Goal: Information Seeking & Learning: Check status

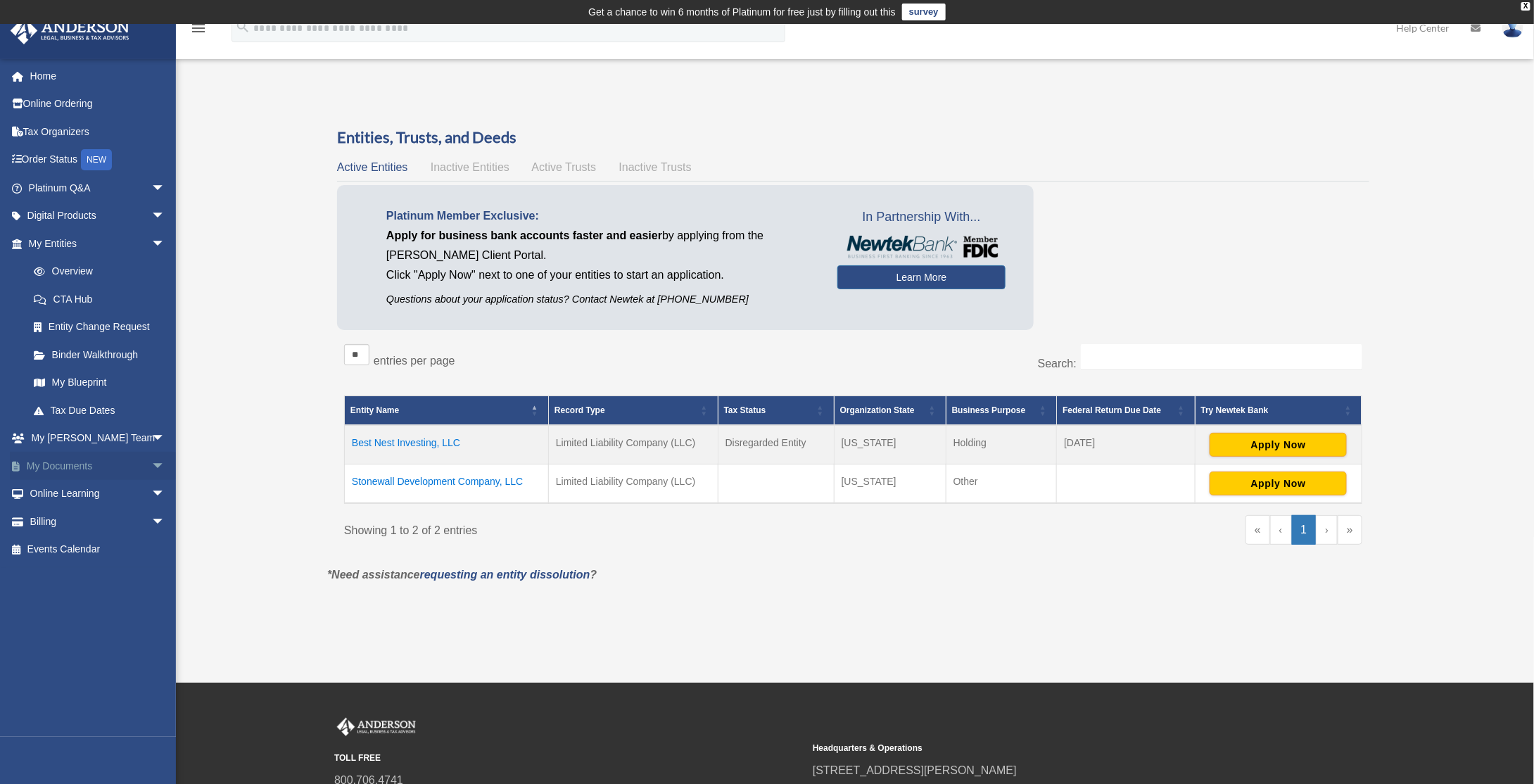
click at [151, 462] on span "arrow_drop_down" at bounding box center [165, 466] width 28 height 29
click at [62, 491] on link "Box" at bounding box center [103, 493] width 167 height 28
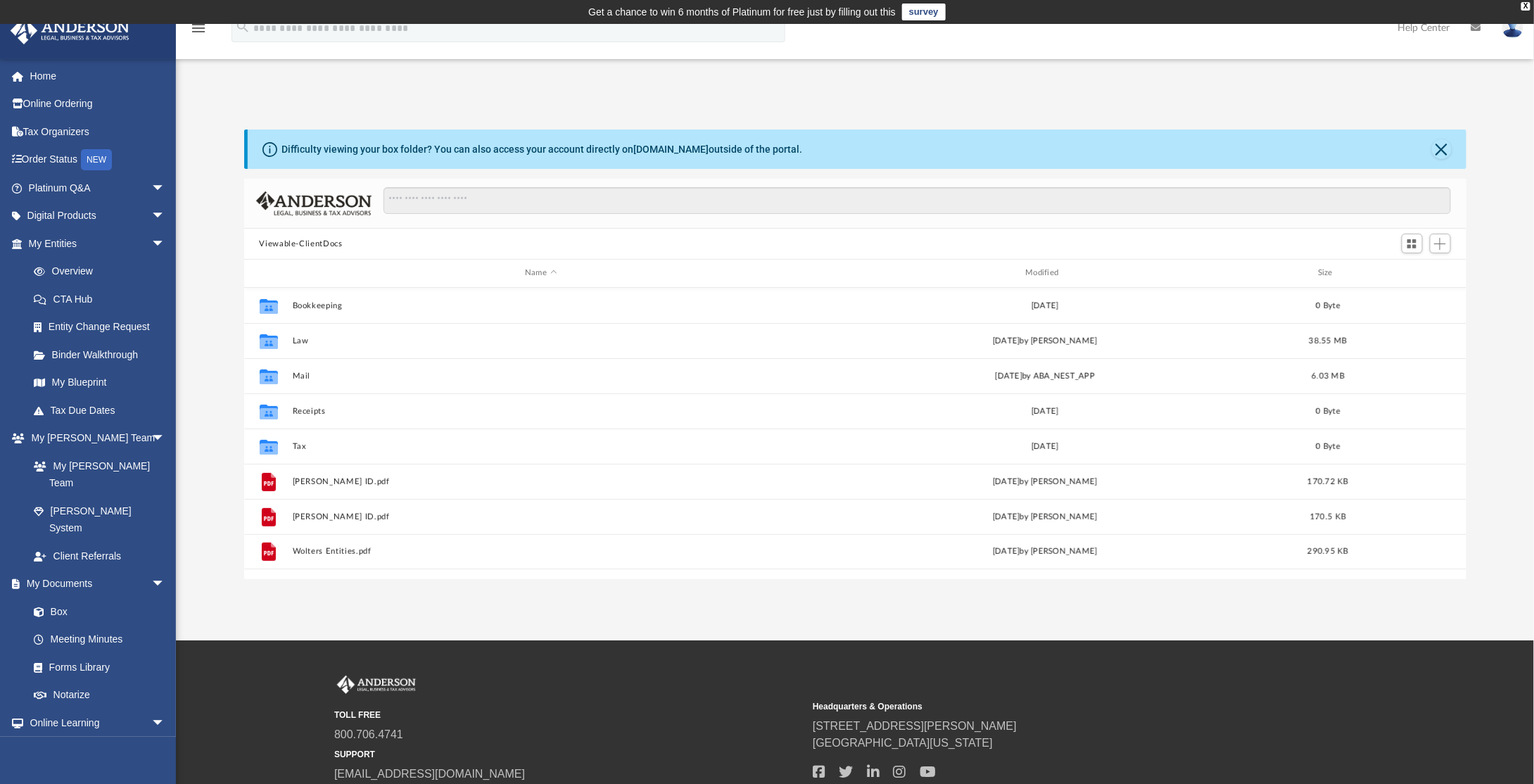
scroll to position [309, 1212]
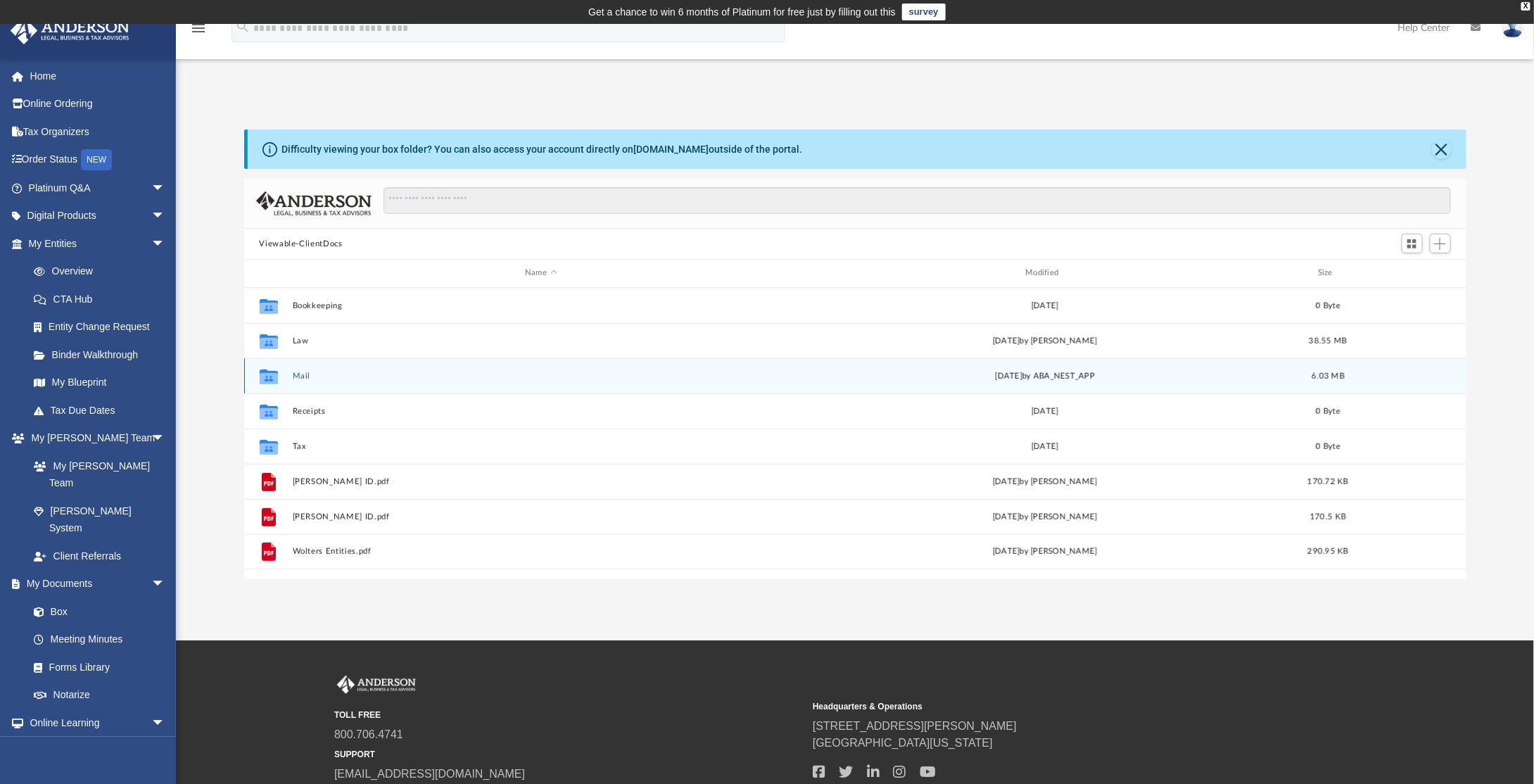
click at [307, 381] on div "Collaborated Folder Mail [DATE] by ABA_NEST_APP 6.03 MB" at bounding box center [856, 375] width 1223 height 35
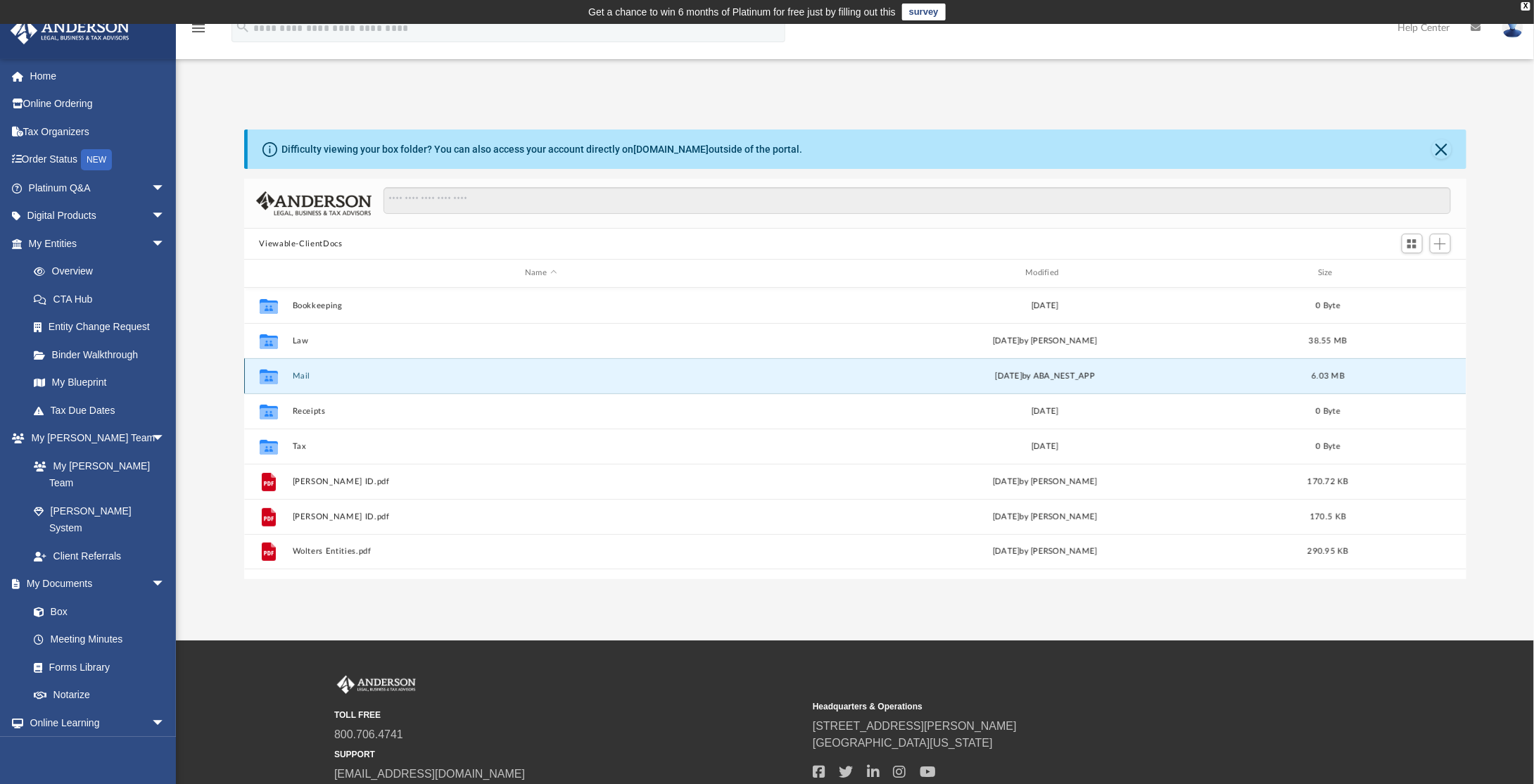
click at [271, 378] on icon "grid" at bounding box center [268, 376] width 18 height 15
click at [269, 376] on icon "grid" at bounding box center [268, 378] width 18 height 12
click at [276, 373] on icon "grid" at bounding box center [268, 378] width 18 height 12
click at [268, 378] on icon "grid" at bounding box center [268, 378] width 18 height 12
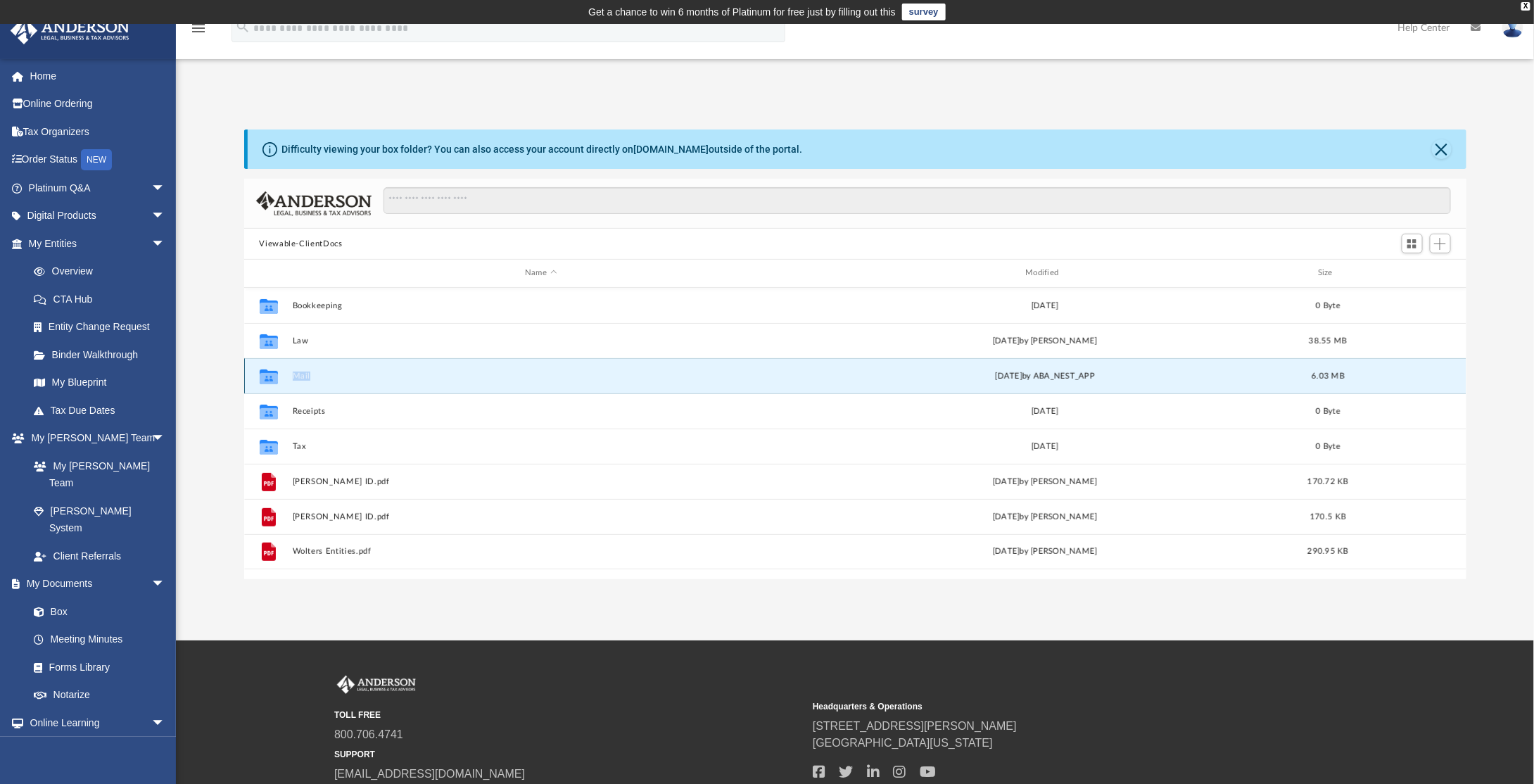
click at [268, 378] on icon "grid" at bounding box center [268, 378] width 18 height 12
click at [266, 377] on icon "grid" at bounding box center [268, 378] width 18 height 12
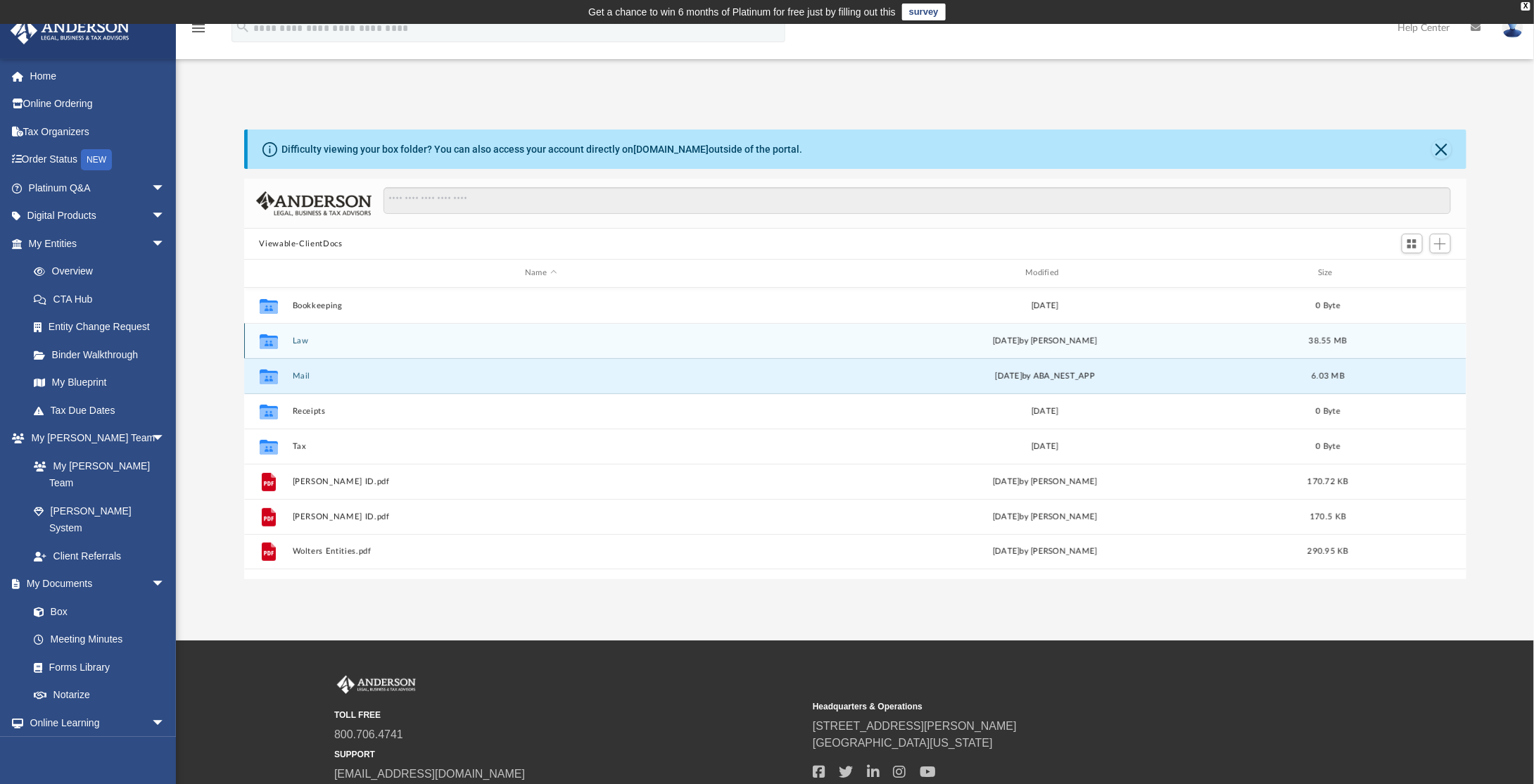
click at [271, 347] on icon "grid" at bounding box center [268, 343] width 18 height 12
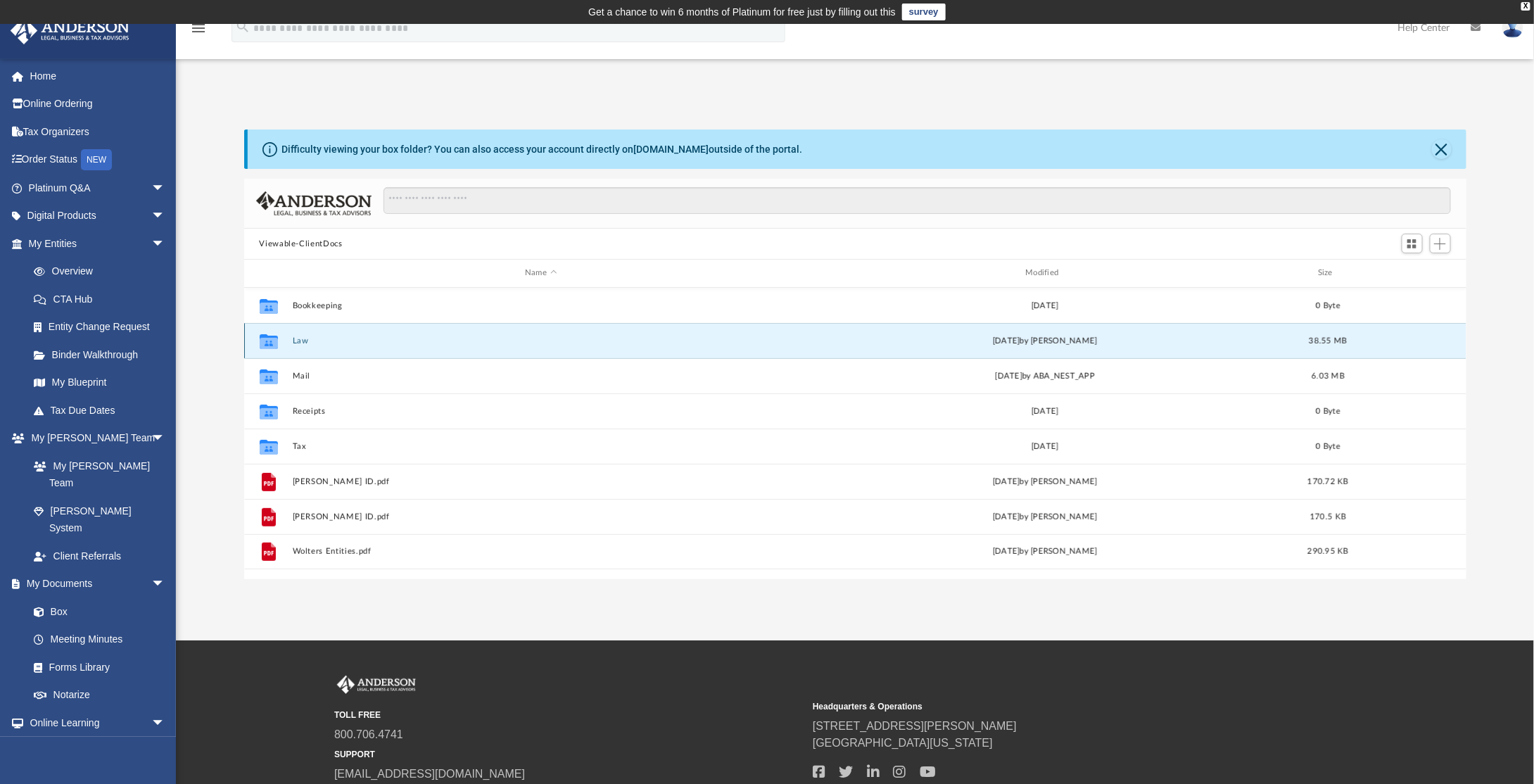
click at [273, 344] on icon "grid" at bounding box center [268, 341] width 18 height 15
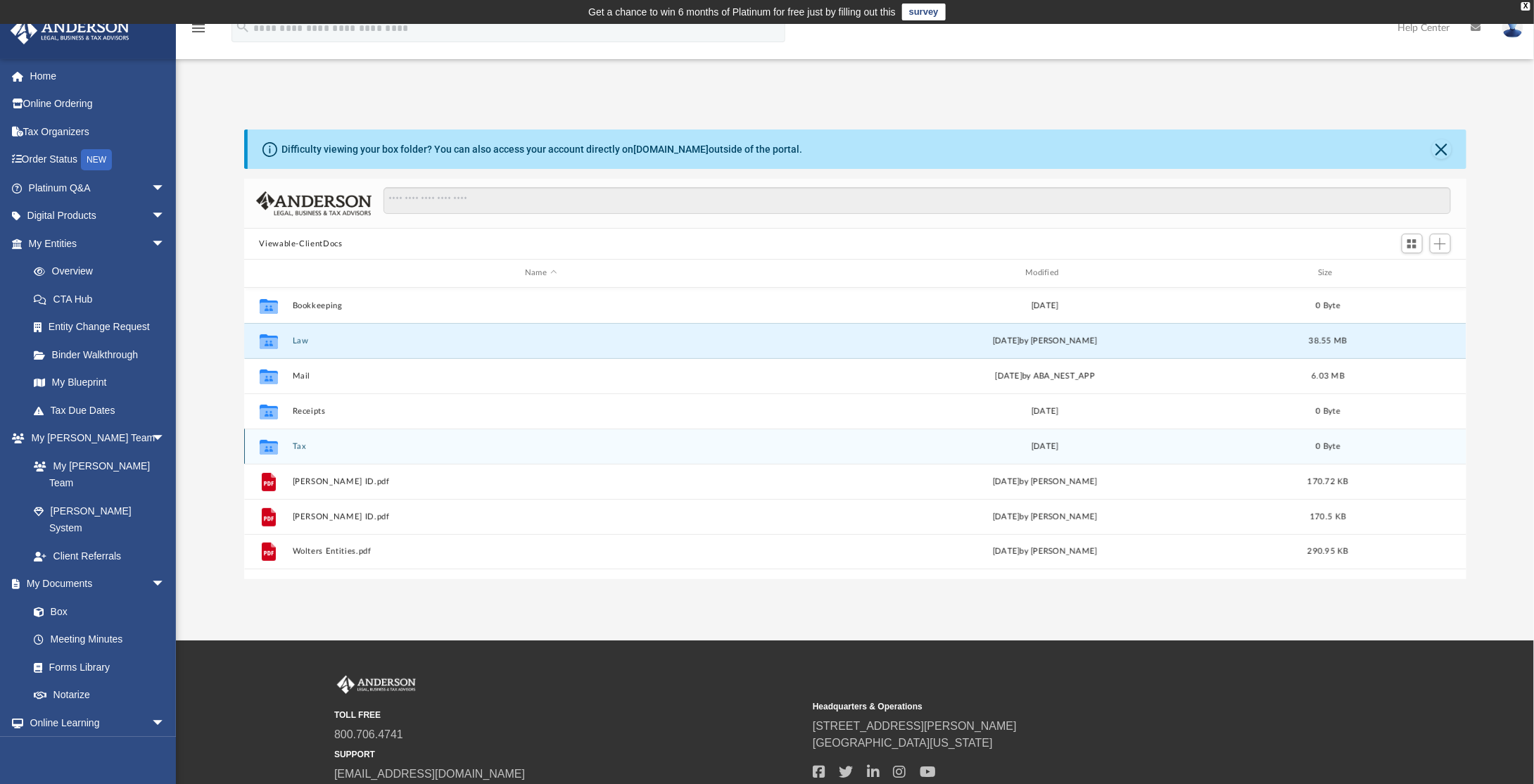
click at [267, 447] on icon "grid" at bounding box center [268, 446] width 18 height 15
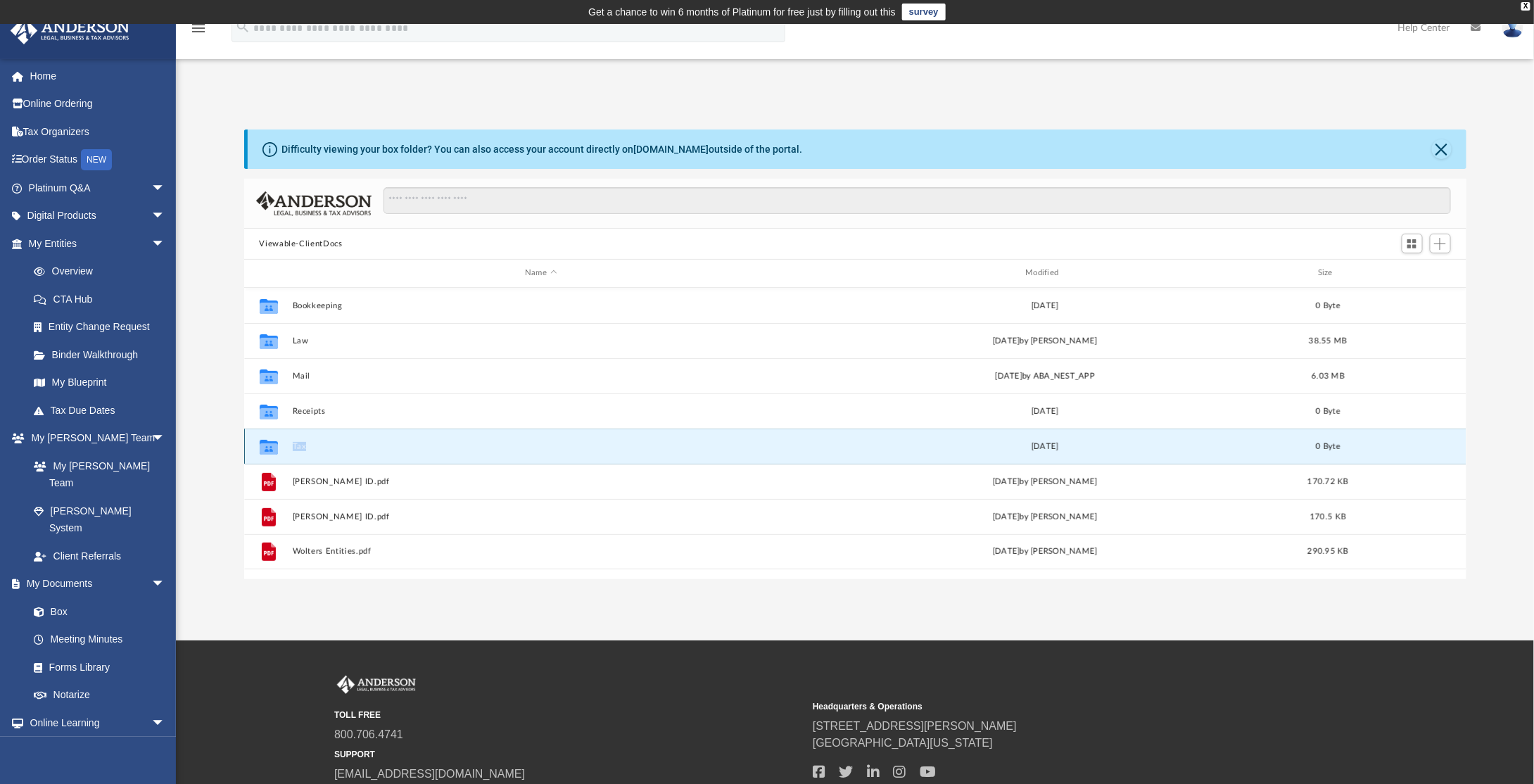
click at [267, 447] on icon "grid" at bounding box center [268, 446] width 18 height 15
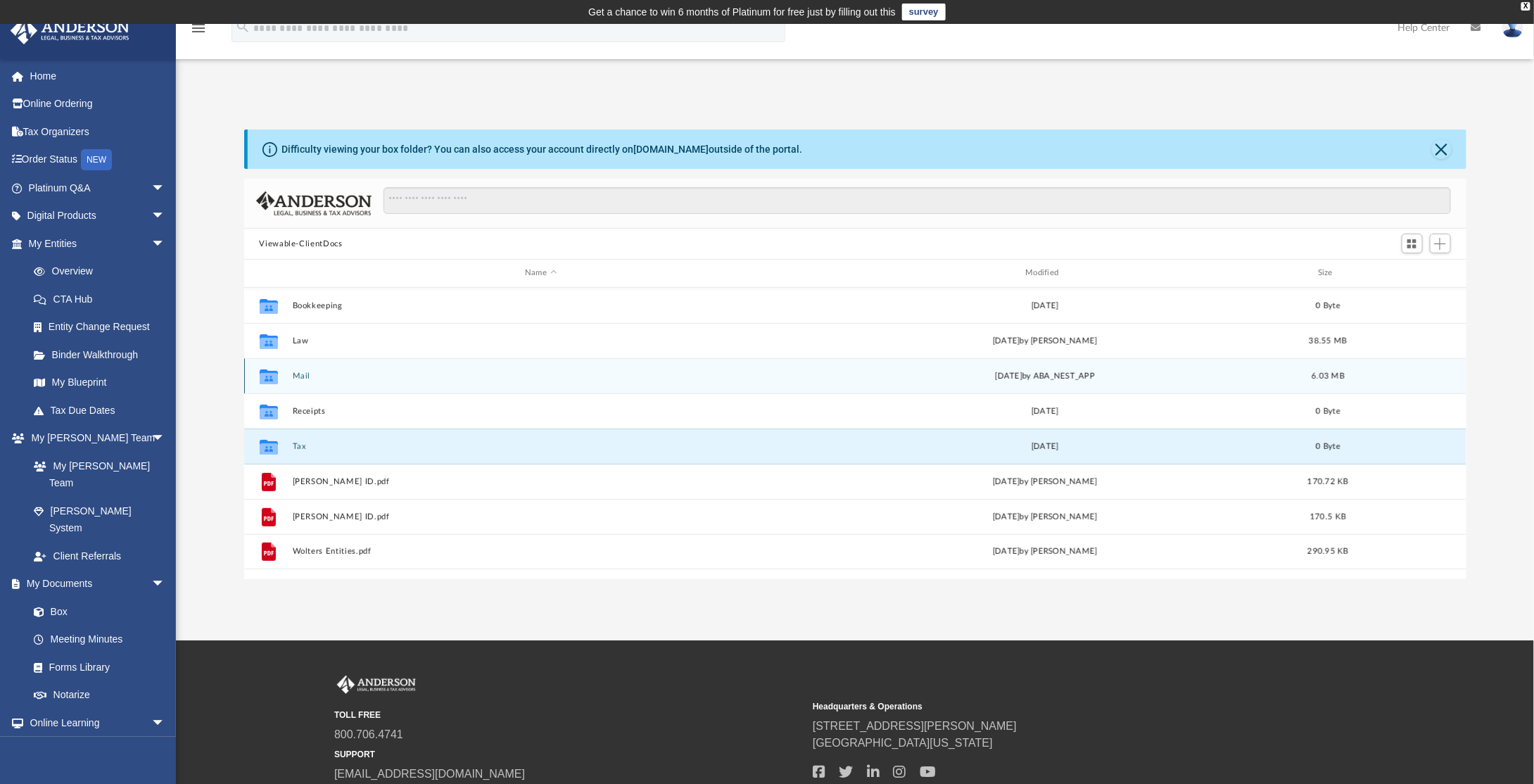
click at [269, 375] on icon "grid" at bounding box center [268, 378] width 18 height 12
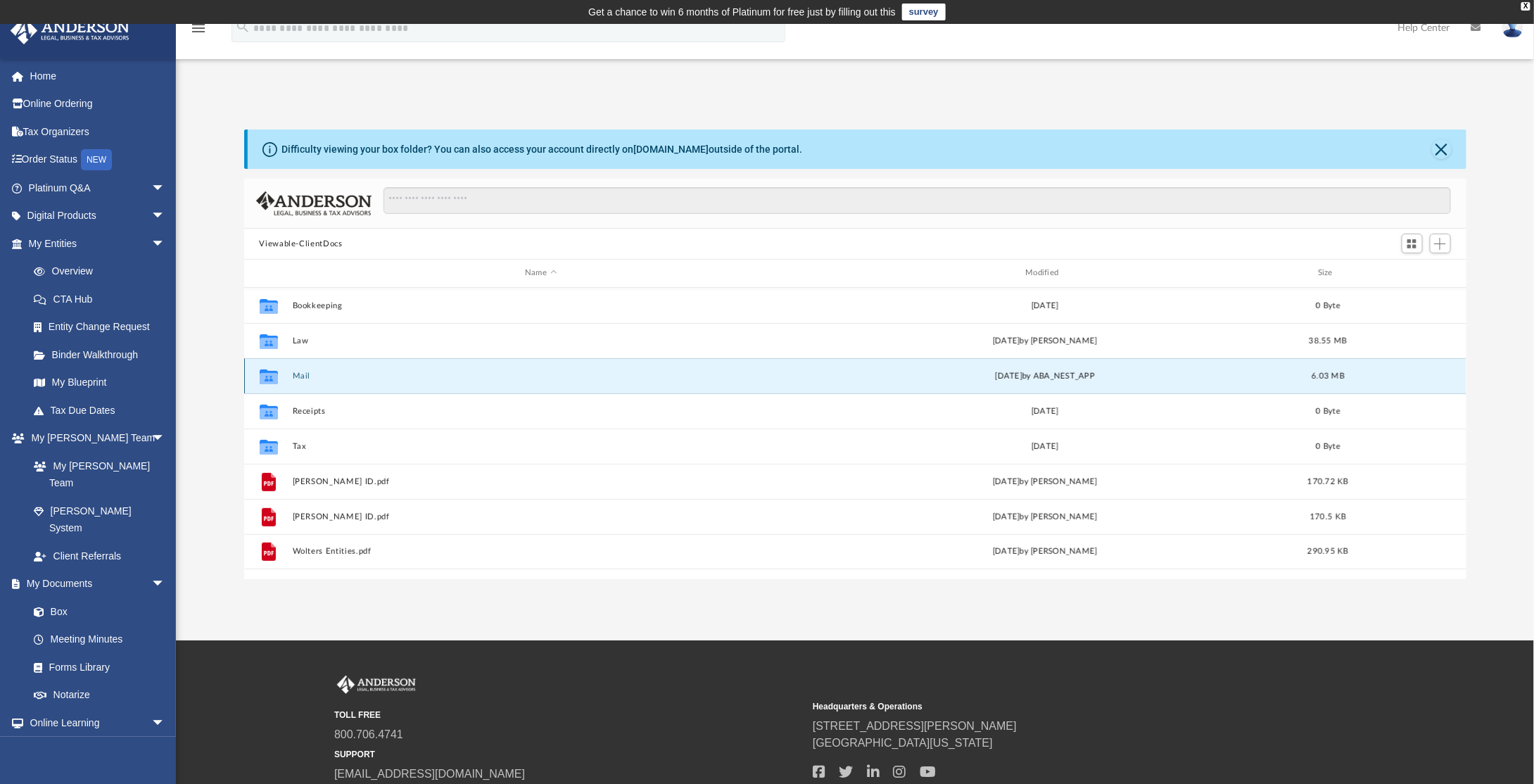
click at [269, 375] on icon "grid" at bounding box center [268, 378] width 18 height 12
click at [974, 373] on div "Thu Jul 10 2025 by ABA_NEST_APP" at bounding box center [1045, 376] width 498 height 13
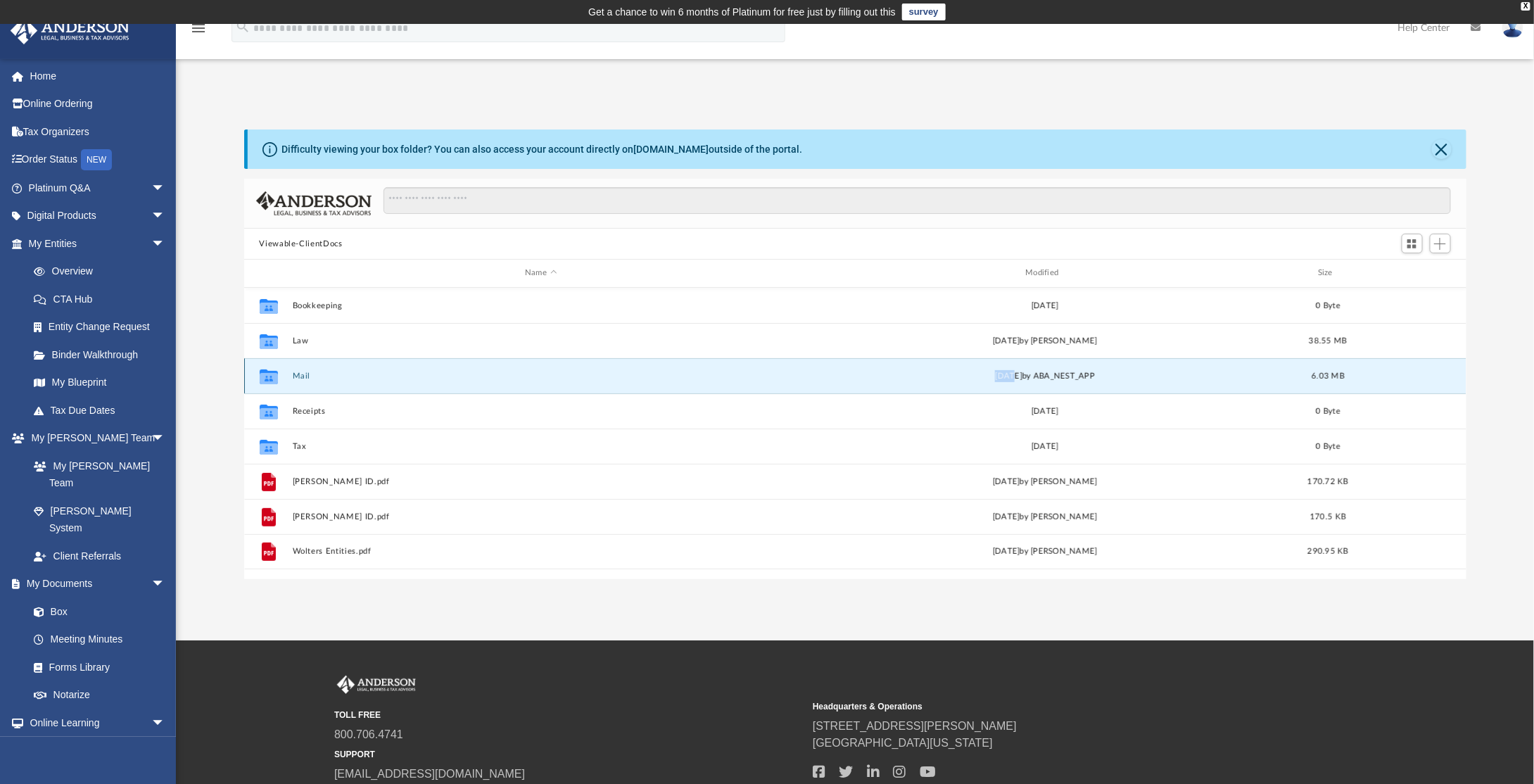
click at [838, 371] on div "Thu Jul 10 2025 by ABA_NEST_APP" at bounding box center [1045, 376] width 498 height 13
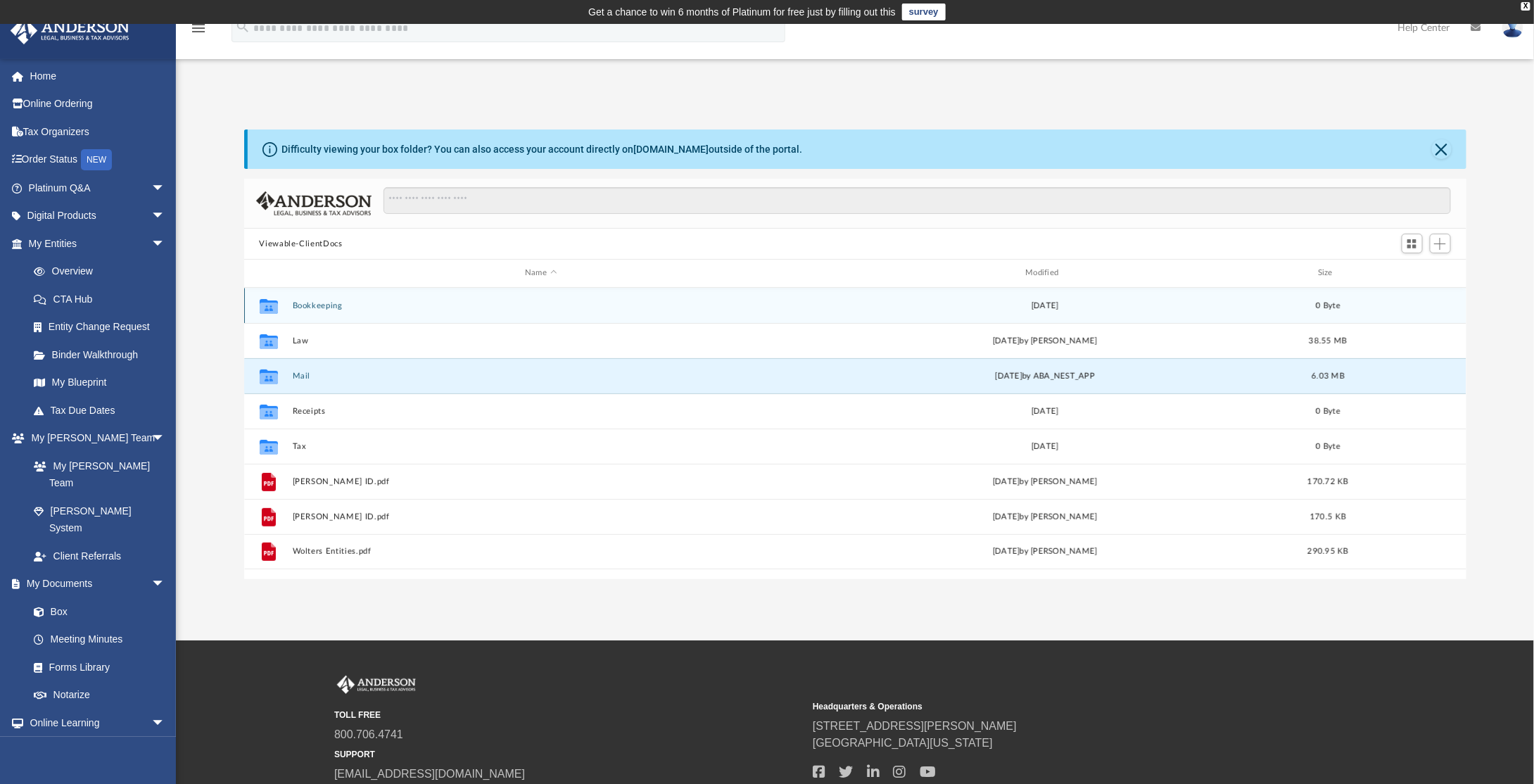
click at [271, 306] on icon "grid" at bounding box center [268, 308] width 18 height 12
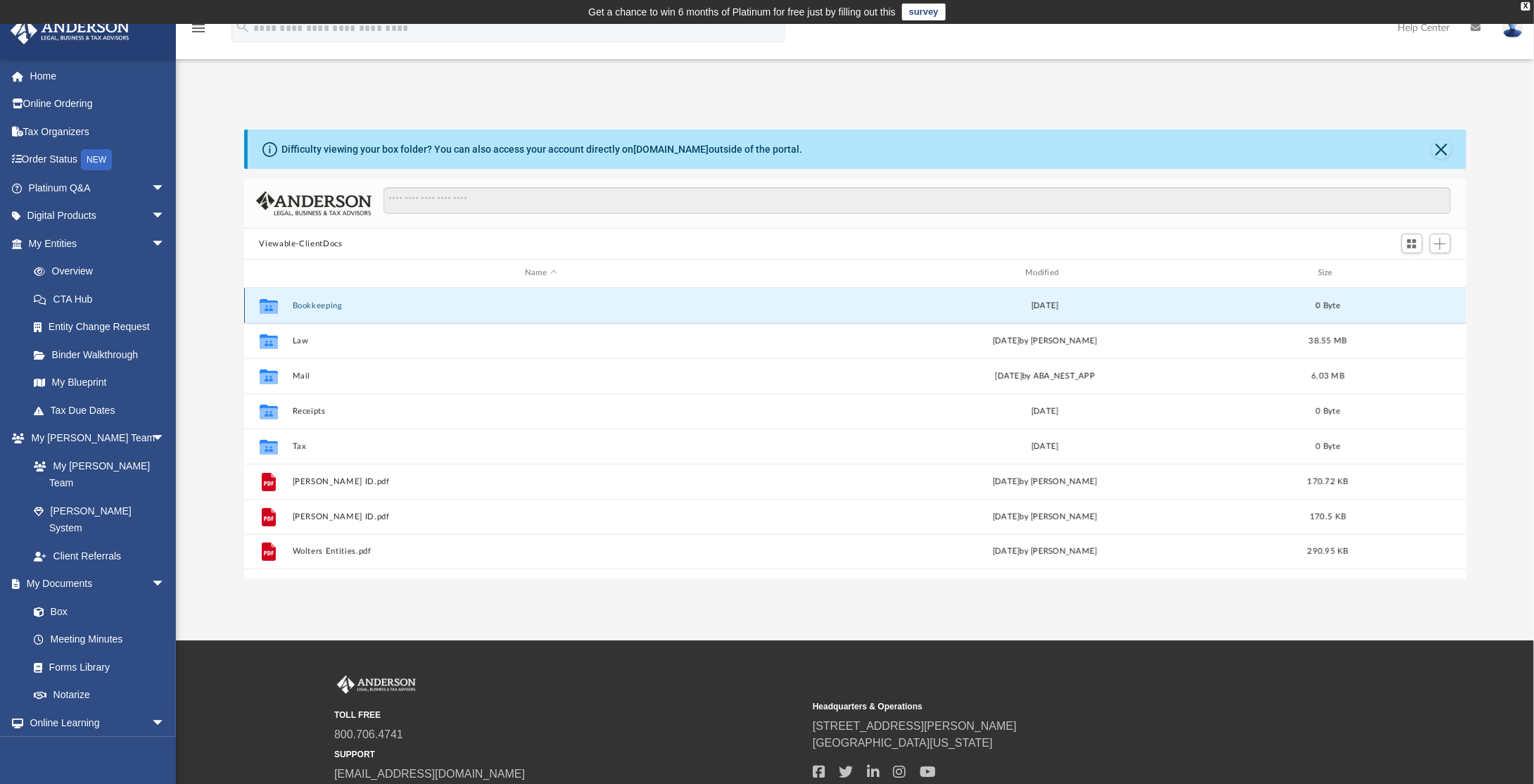
click at [271, 306] on icon "grid" at bounding box center [268, 306] width 18 height 15
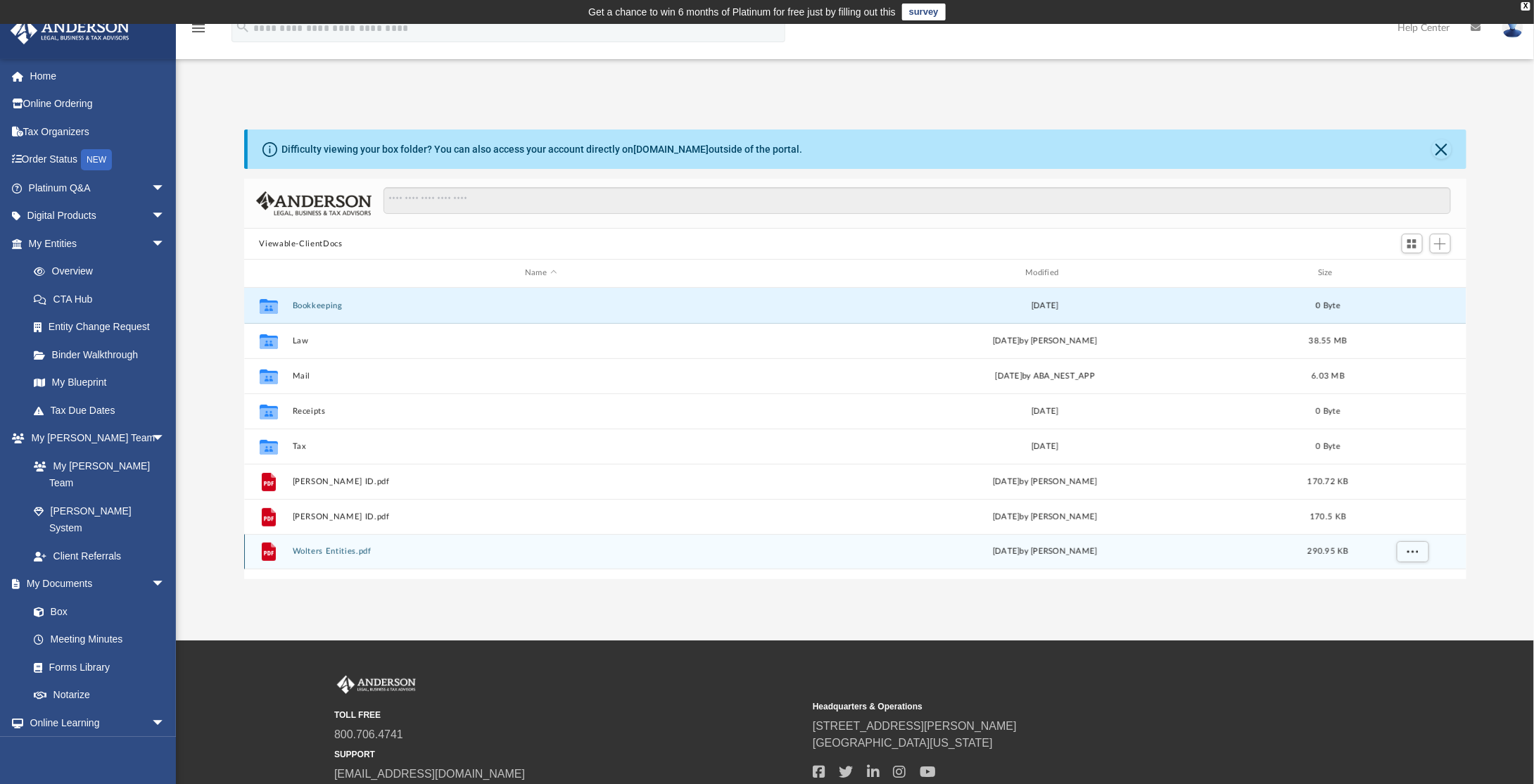
click at [268, 550] on icon "grid" at bounding box center [268, 551] width 14 height 18
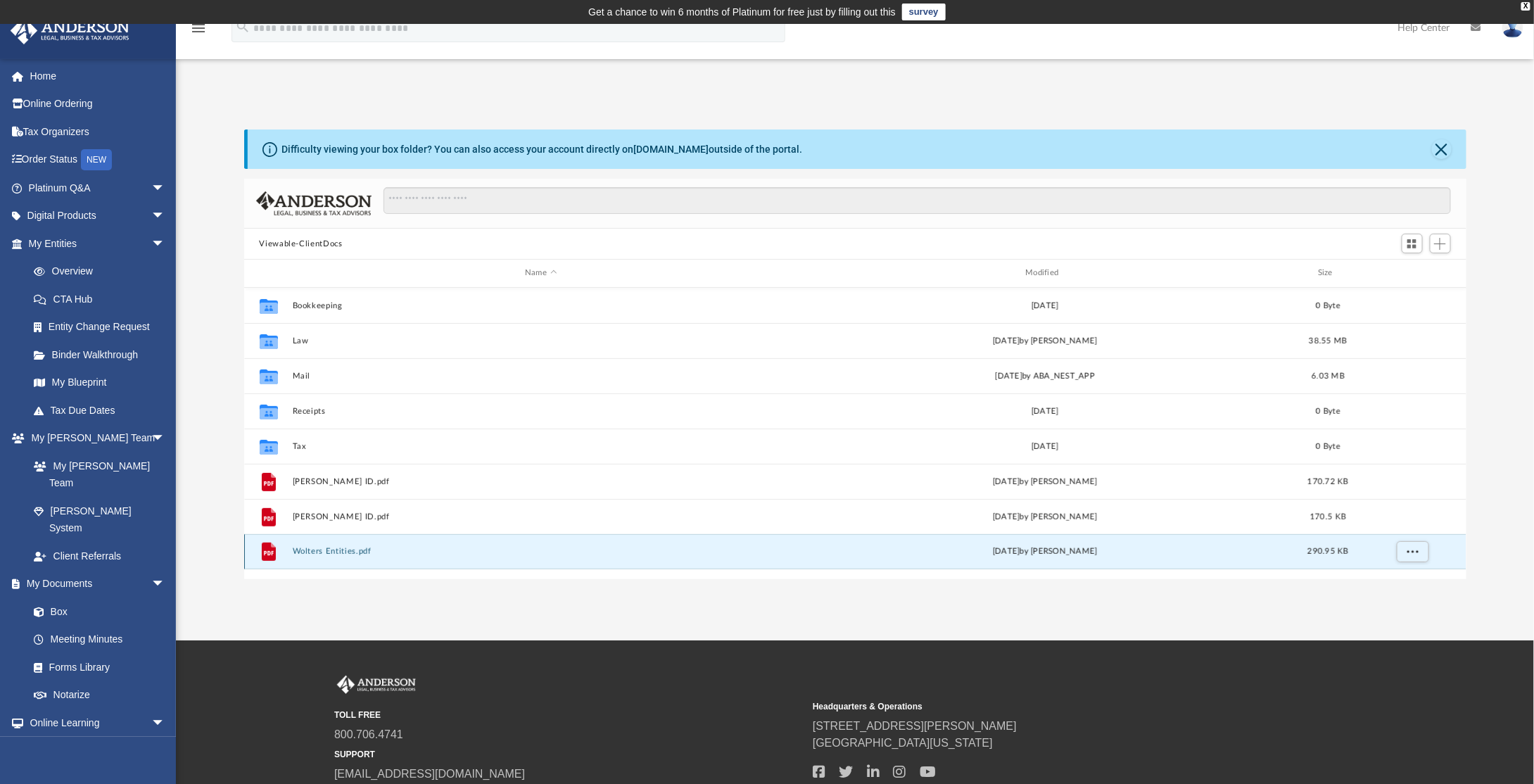
click at [268, 550] on icon "grid" at bounding box center [268, 551] width 14 height 18
click at [1189, 44] on div "menu search Site Menu add lisawolters@hotmail.com My Profile Reset Password Log…" at bounding box center [767, 35] width 1513 height 48
click at [79, 327] on link "Entity Change Request" at bounding box center [103, 327] width 167 height 28
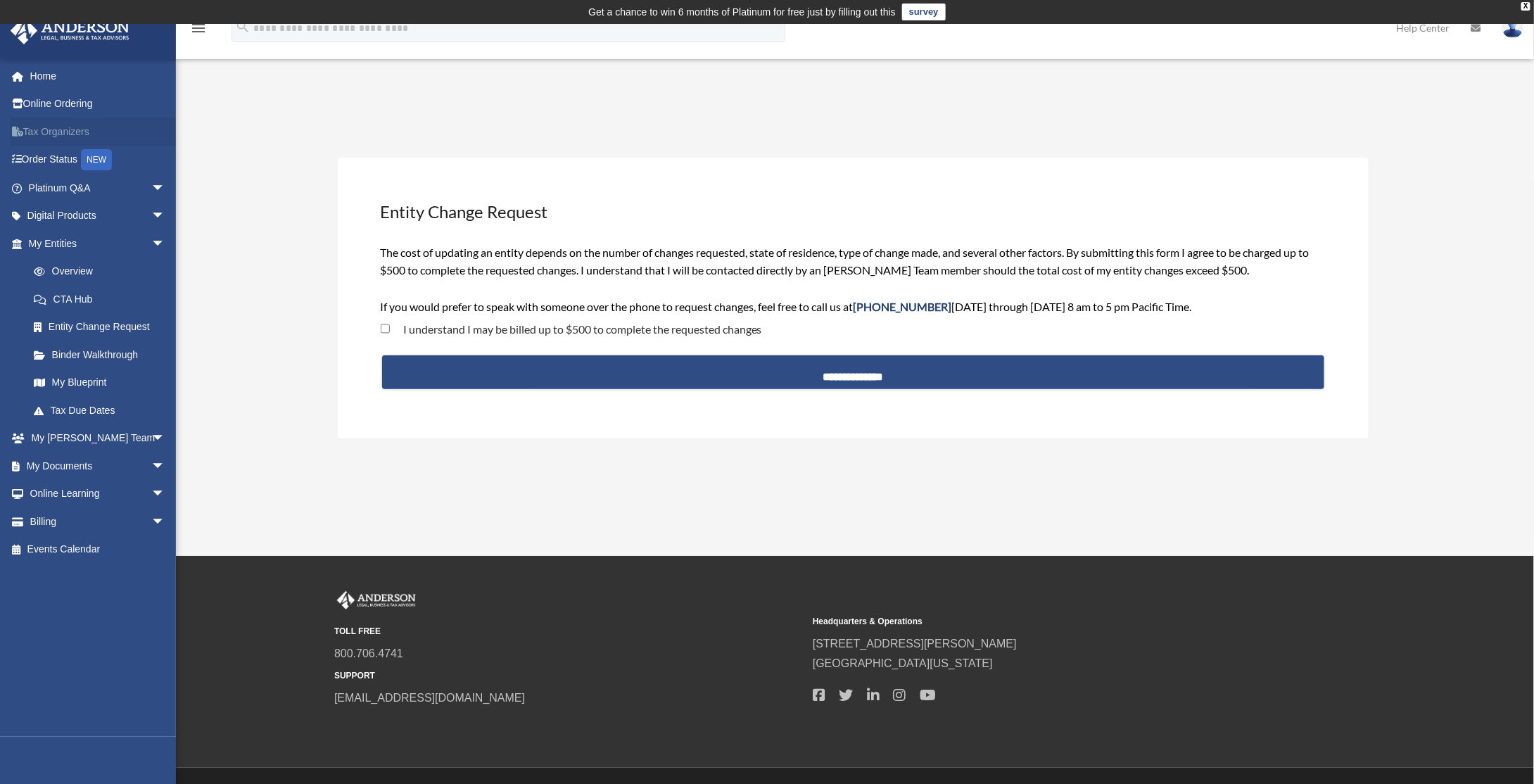
click at [71, 135] on link "Tax Organizers" at bounding box center [99, 131] width 177 height 28
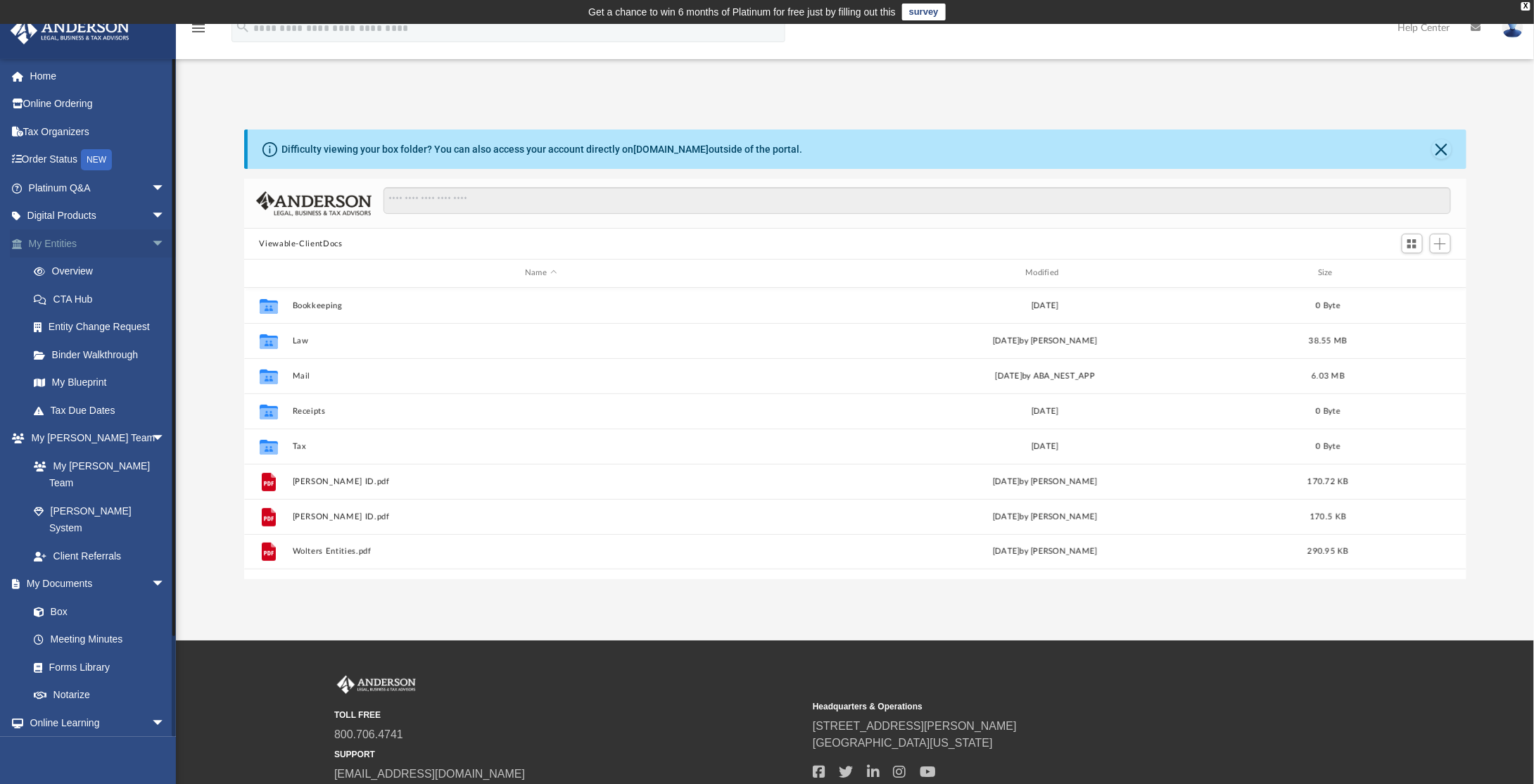
scroll to position [309, 1212]
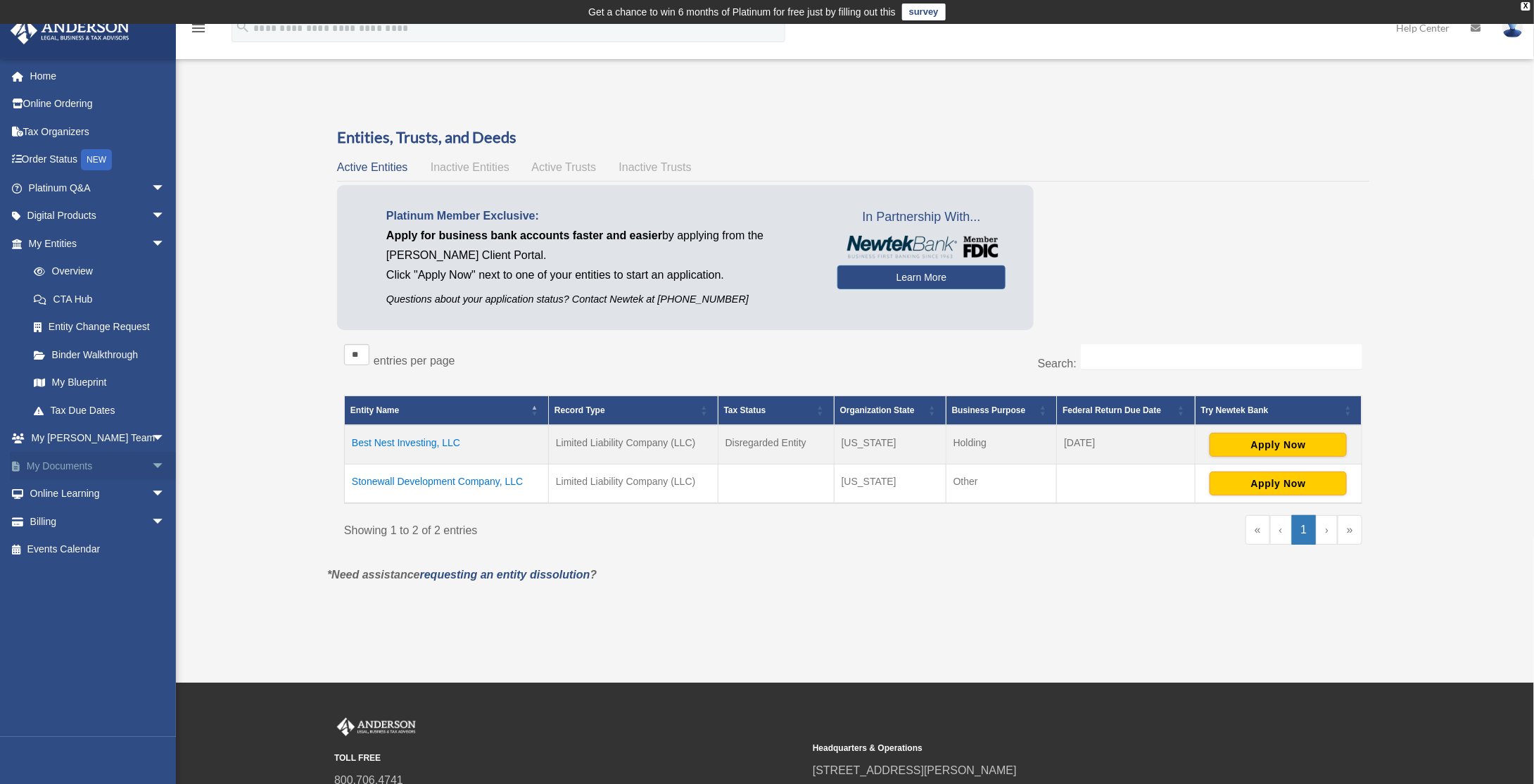
click at [86, 465] on link "My Documents arrow_drop_down" at bounding box center [99, 465] width 177 height 28
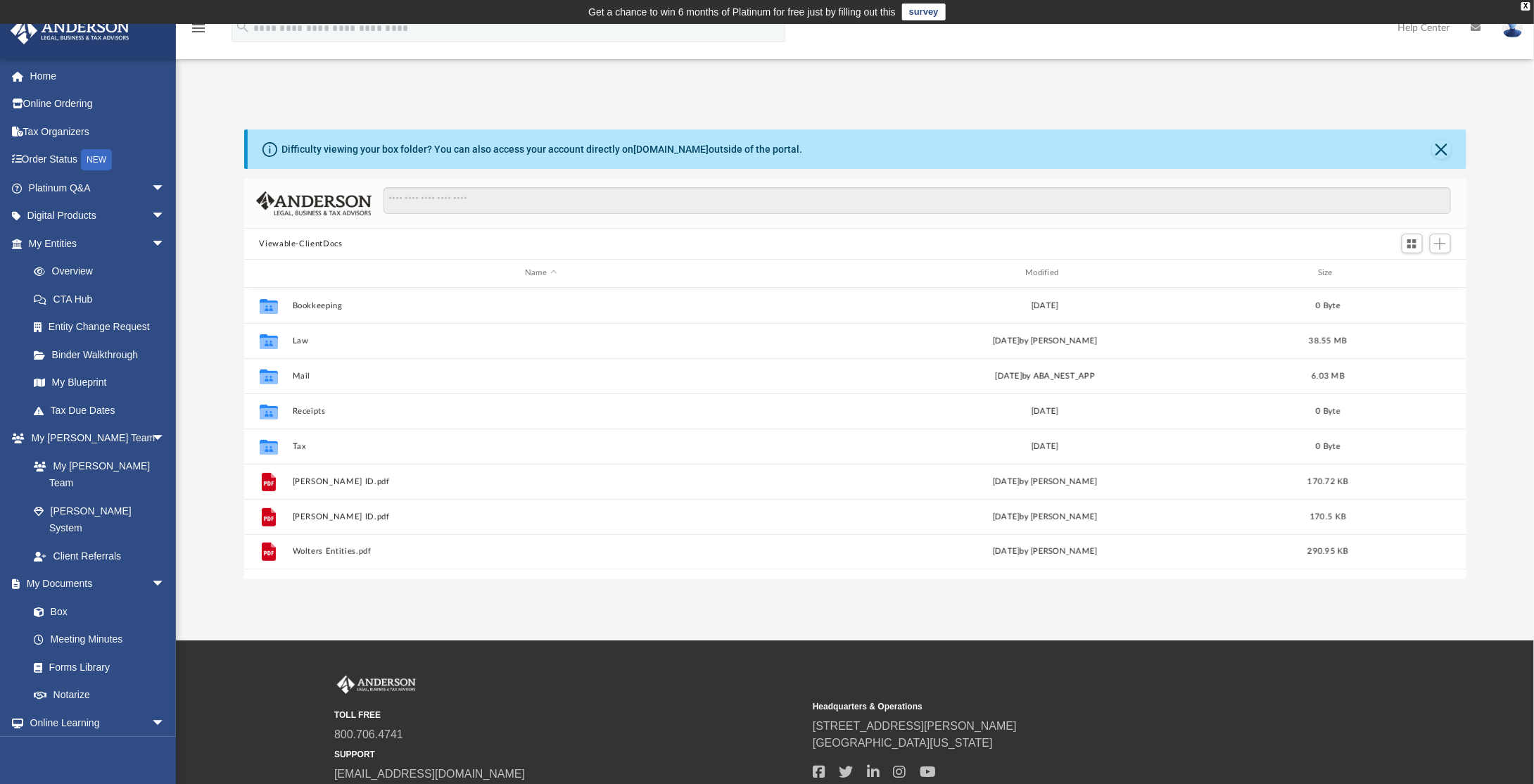
scroll to position [309, 1212]
click at [322, 242] on button "Viewable-ClientDocs" at bounding box center [300, 245] width 83 height 13
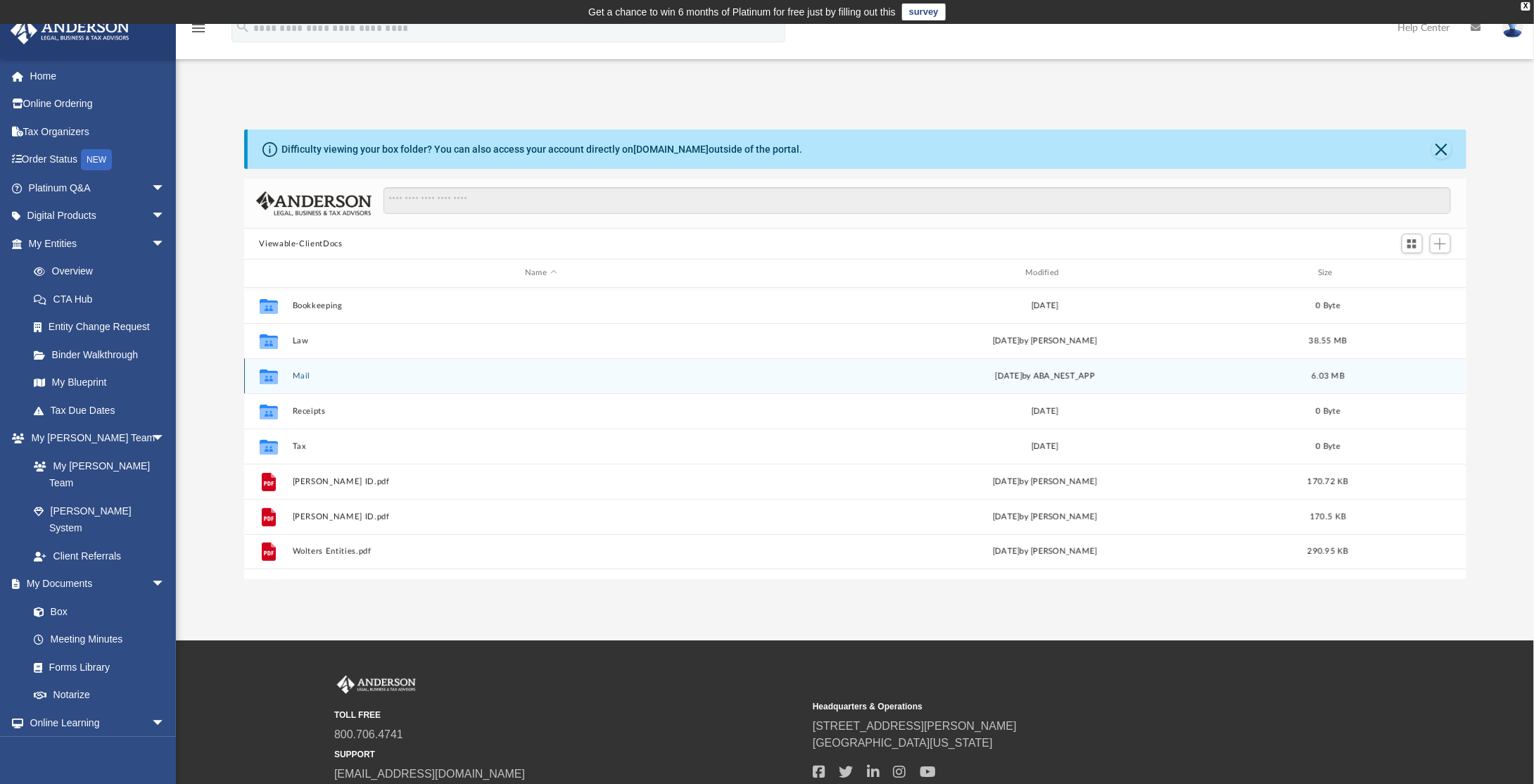
click at [280, 373] on div "Collaborated Folder" at bounding box center [268, 375] width 35 height 22
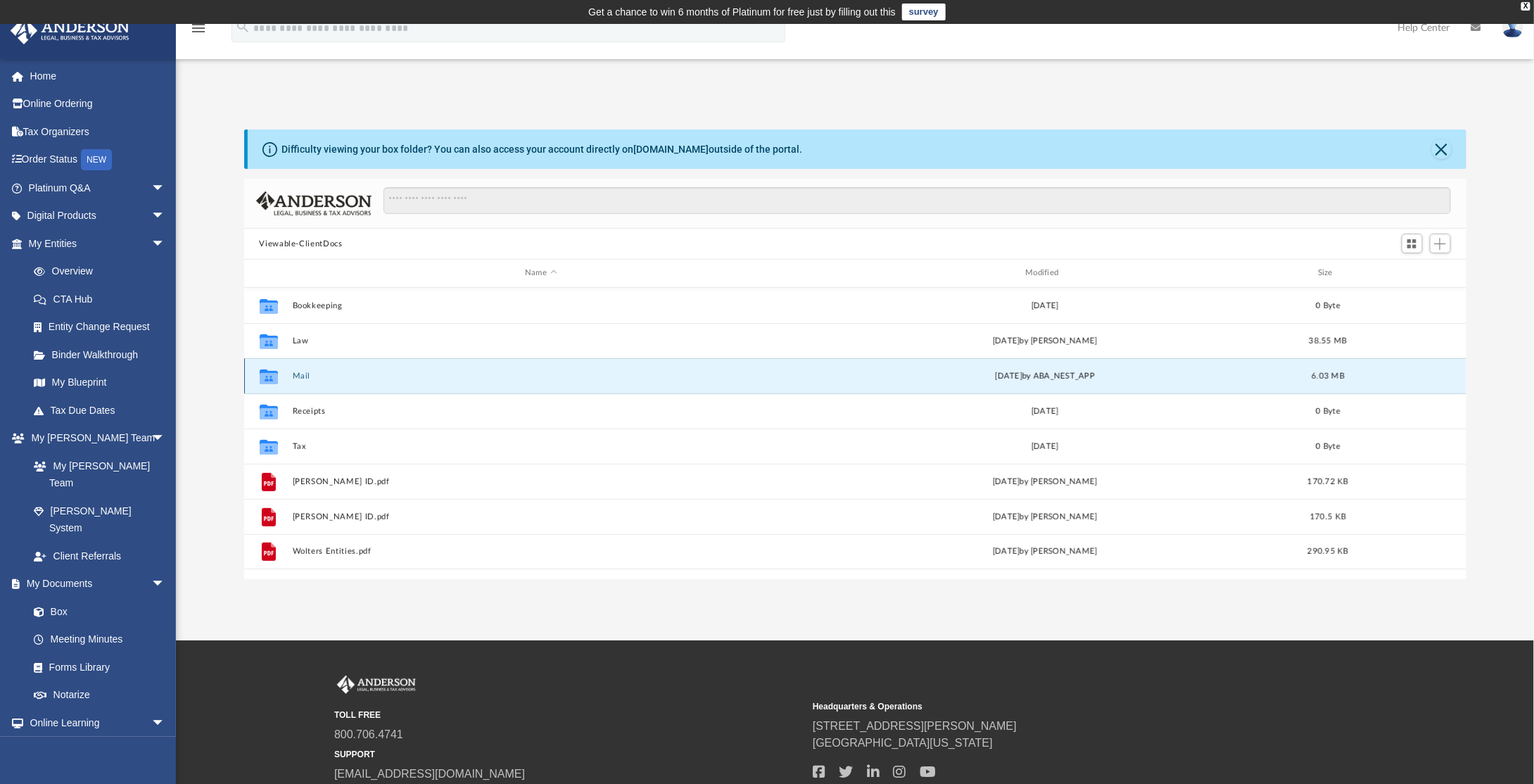
click at [269, 375] on icon "grid" at bounding box center [268, 378] width 18 height 12
click at [301, 375] on button "Mail" at bounding box center [541, 375] width 498 height 9
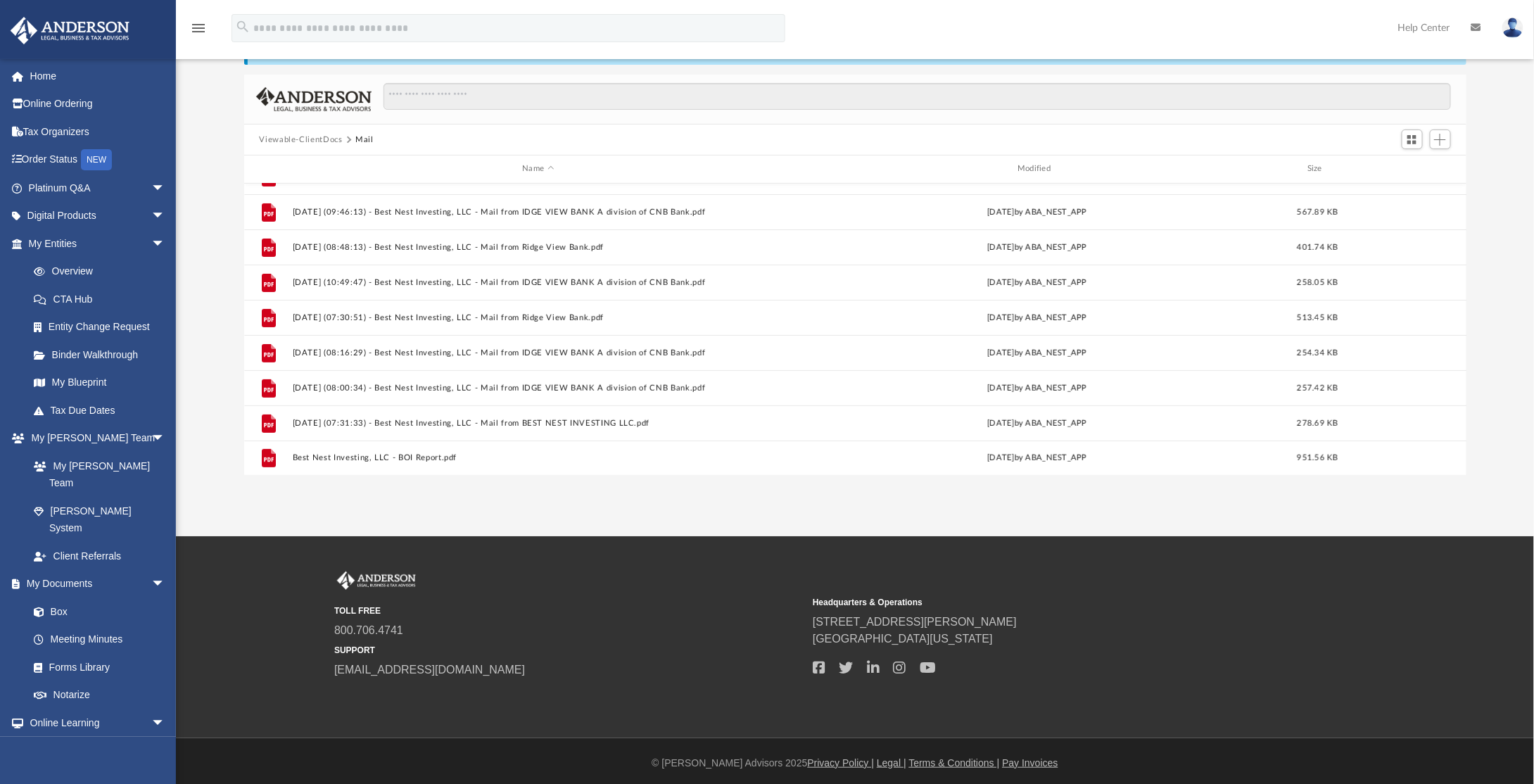
scroll to position [108, 0]
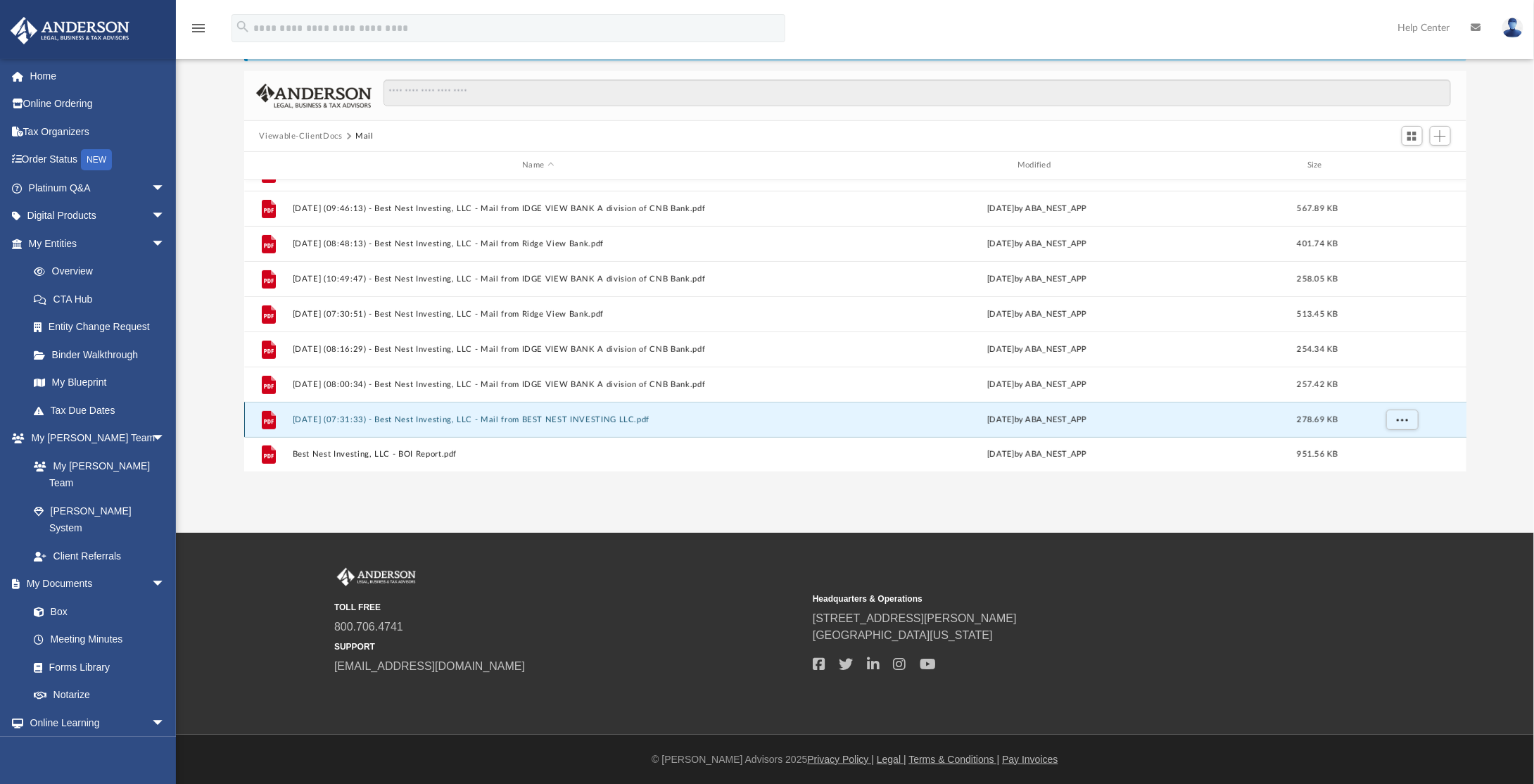
click at [322, 414] on div "File 2024.09.11 (10:12:55) - Best Nest Investing, LLC - Mail from IDGE VIEW BAN…" at bounding box center [856, 326] width 1223 height 292
click at [324, 416] on button "2025.07.10 (07:31:33) - Best Nest Investing, LLC - Mail from BEST NEST INVESTIN…" at bounding box center [538, 420] width 493 height 9
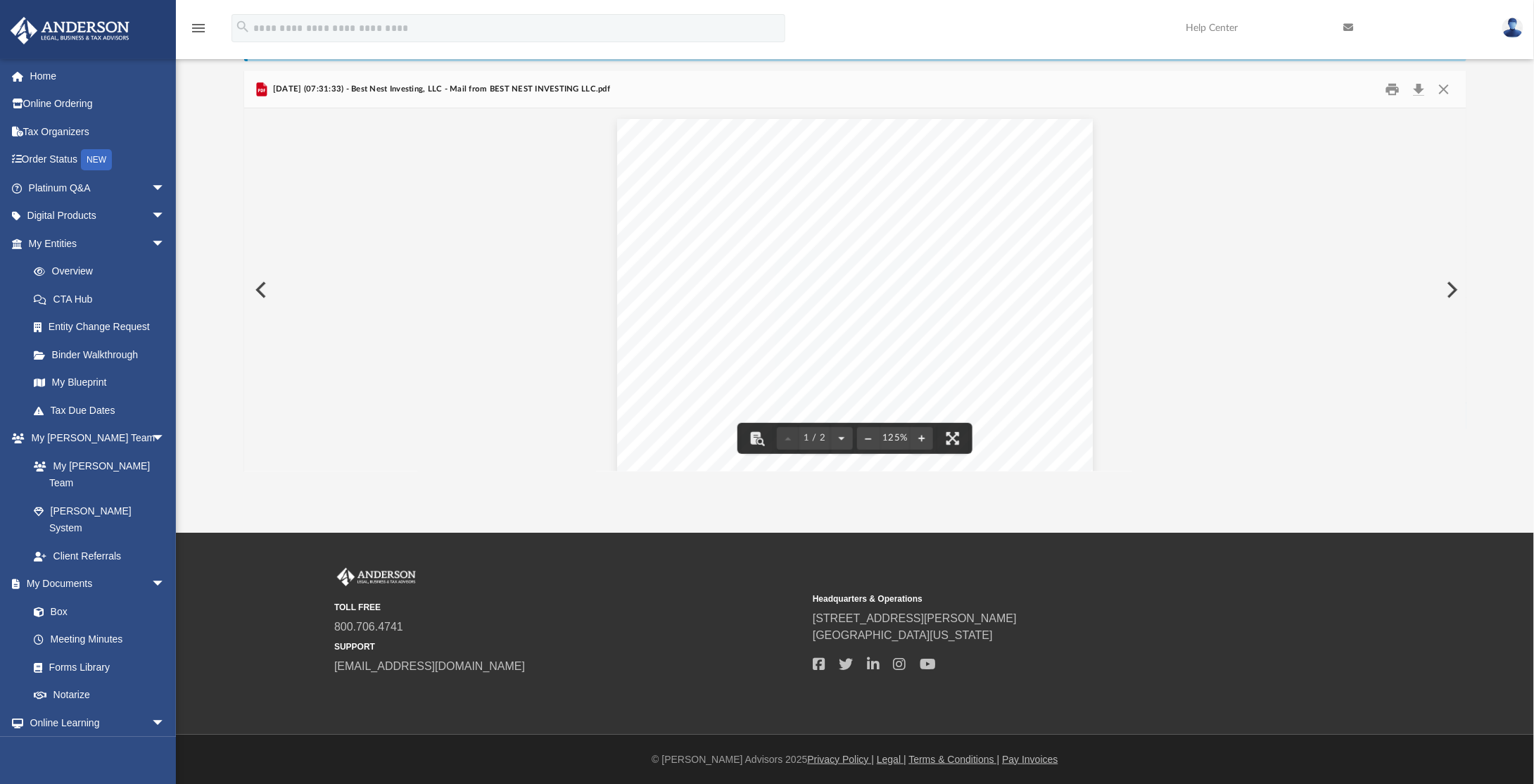
scroll to position [0, 0]
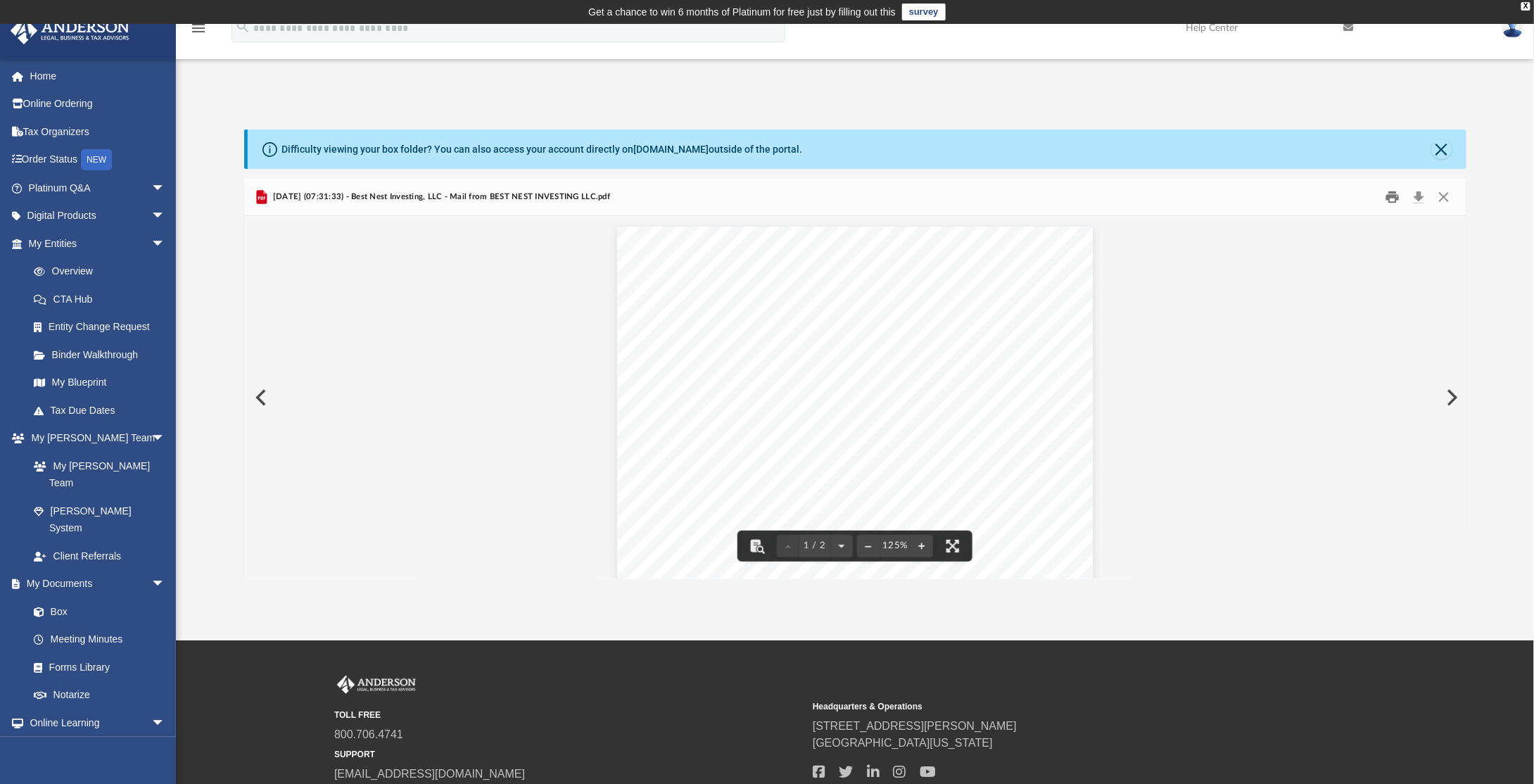
click at [1398, 200] on button "Print" at bounding box center [1392, 197] width 28 height 22
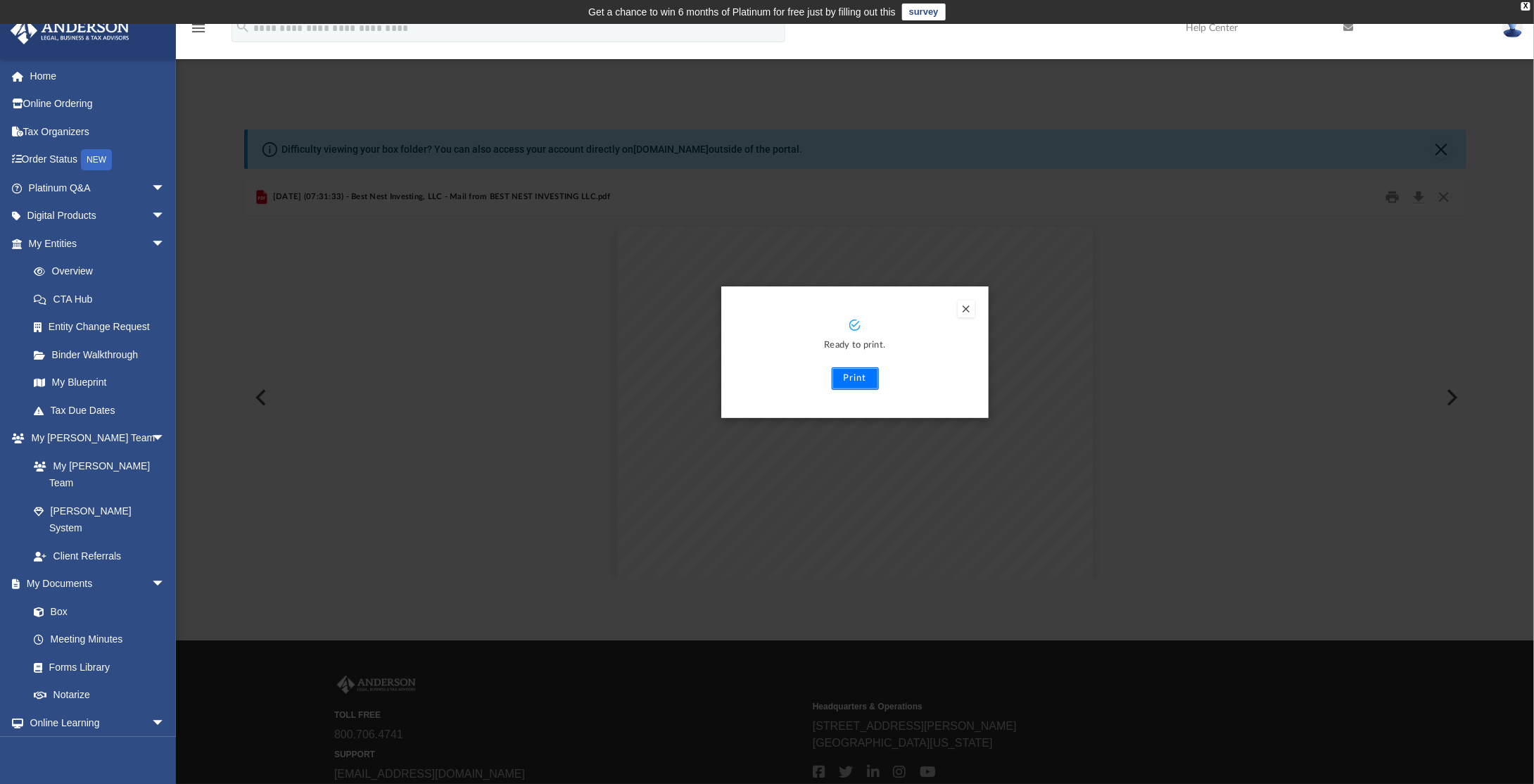
click at [858, 373] on button "Print" at bounding box center [856, 378] width 47 height 22
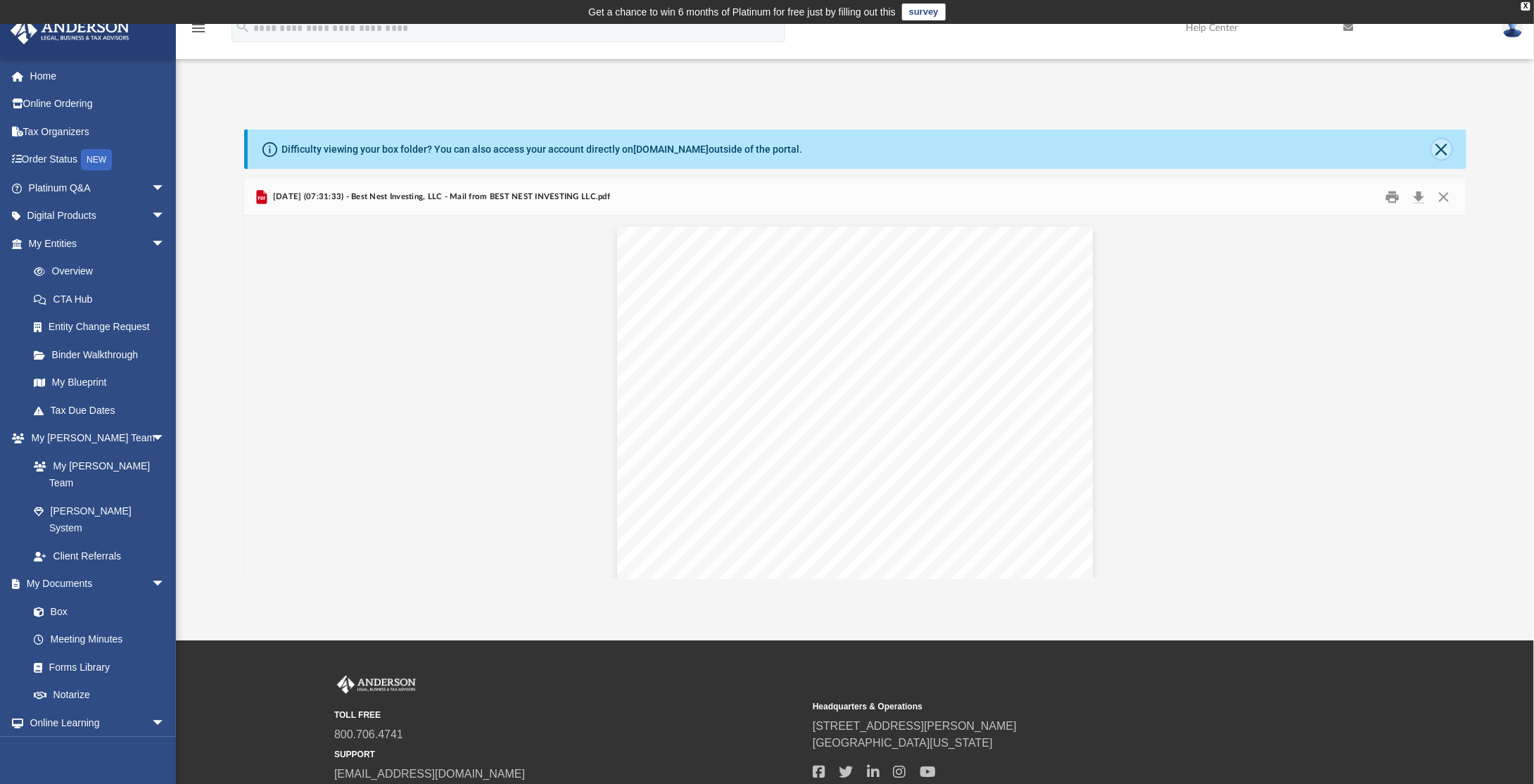
click at [1444, 148] on button "Close" at bounding box center [1442, 149] width 19 height 19
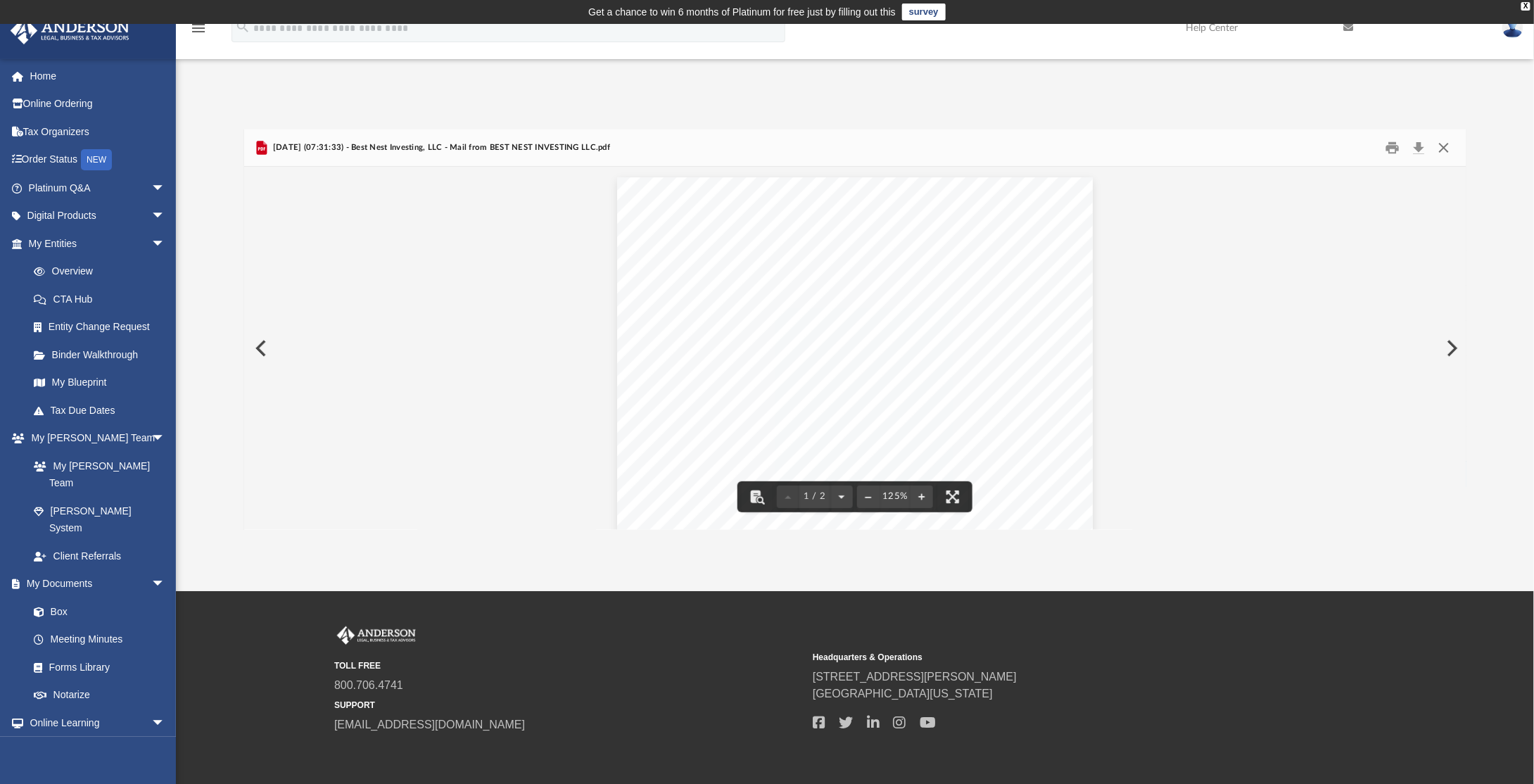
click at [1447, 147] on button "Close" at bounding box center [1444, 148] width 25 height 22
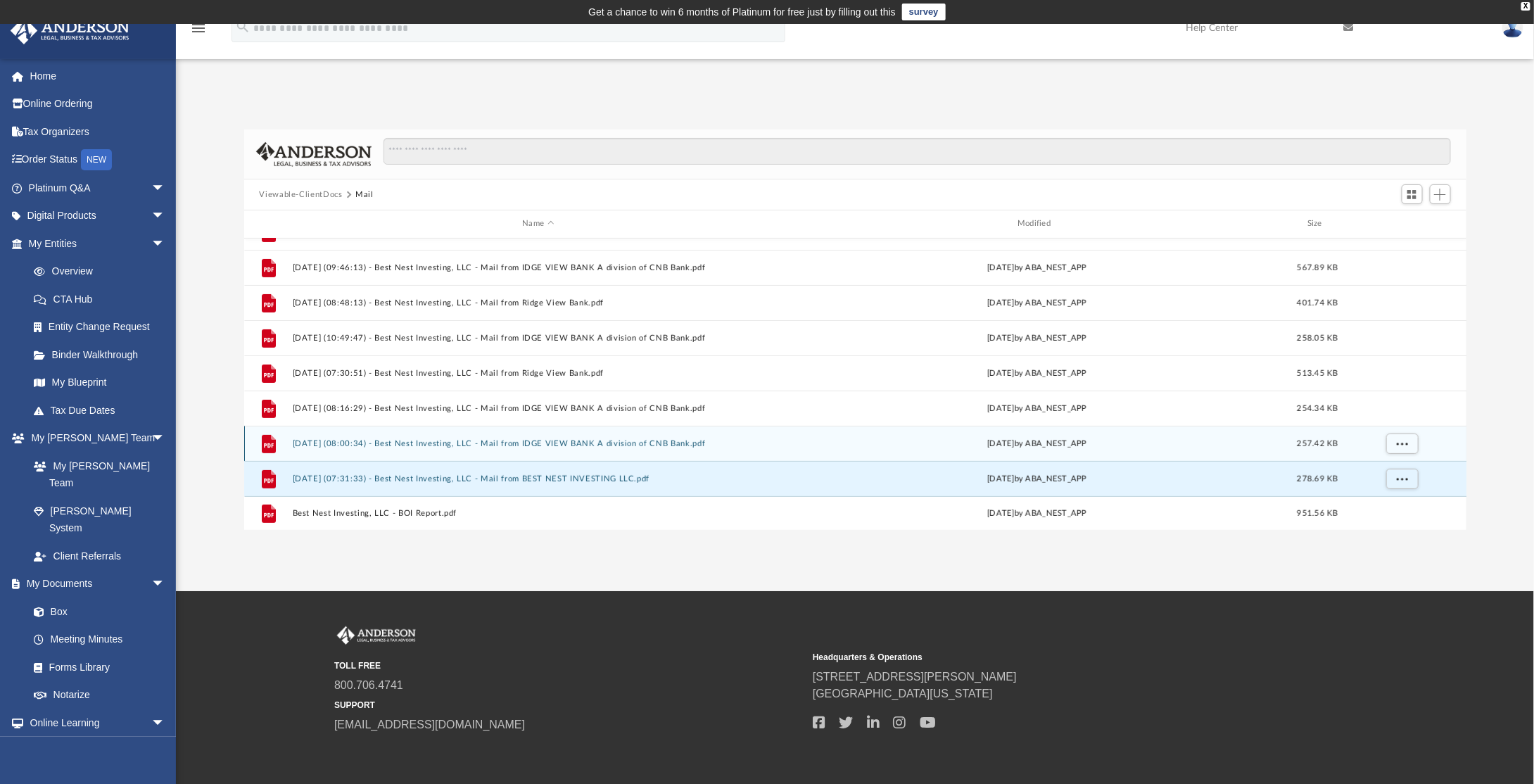
click at [564, 445] on button "2025.06.09 (08:00:34) - Best Nest Investing, LLC - Mail from IDGE VIEW BANK A d…" at bounding box center [538, 443] width 493 height 9
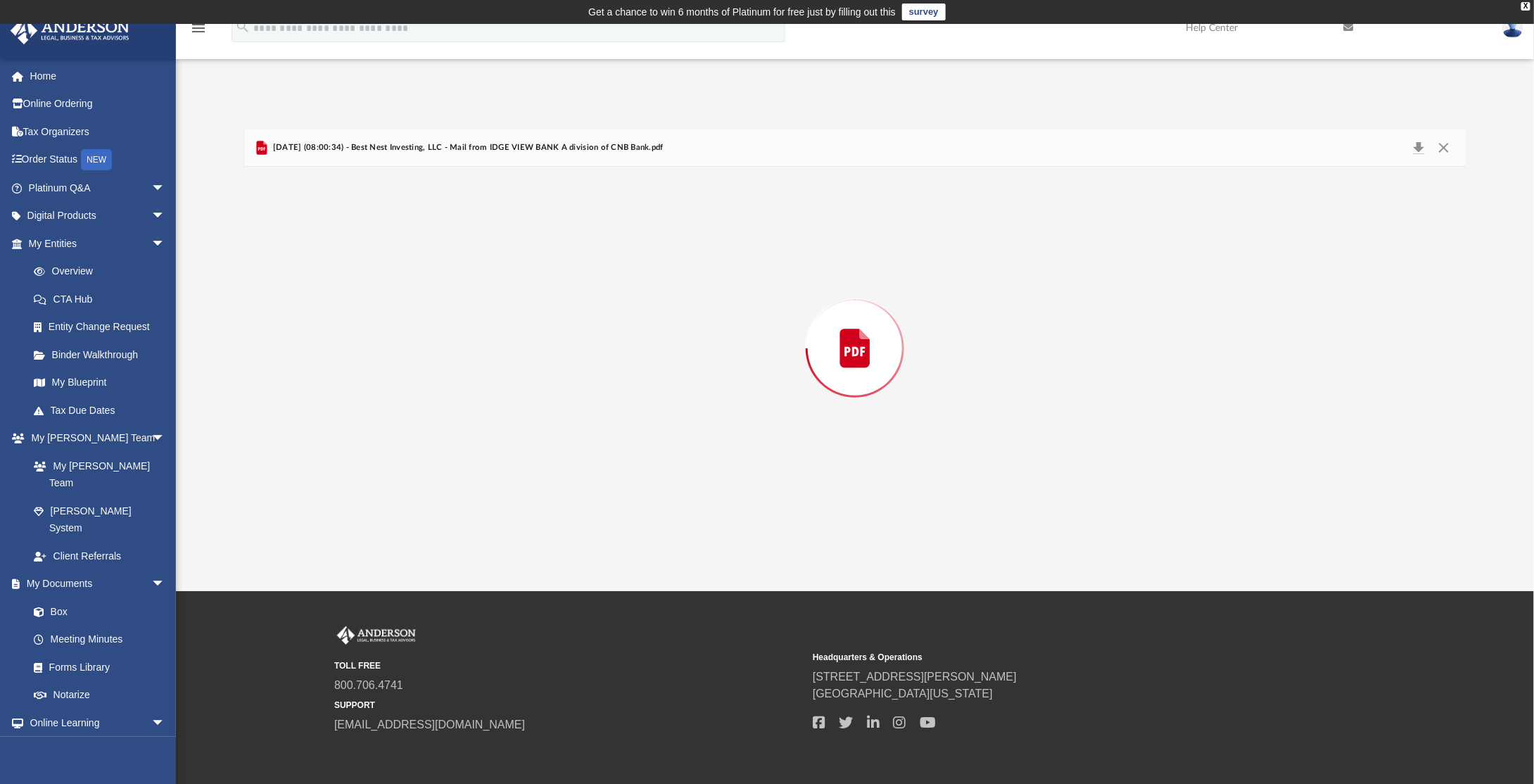
click at [564, 445] on div "Preview" at bounding box center [855, 348] width 1222 height 363
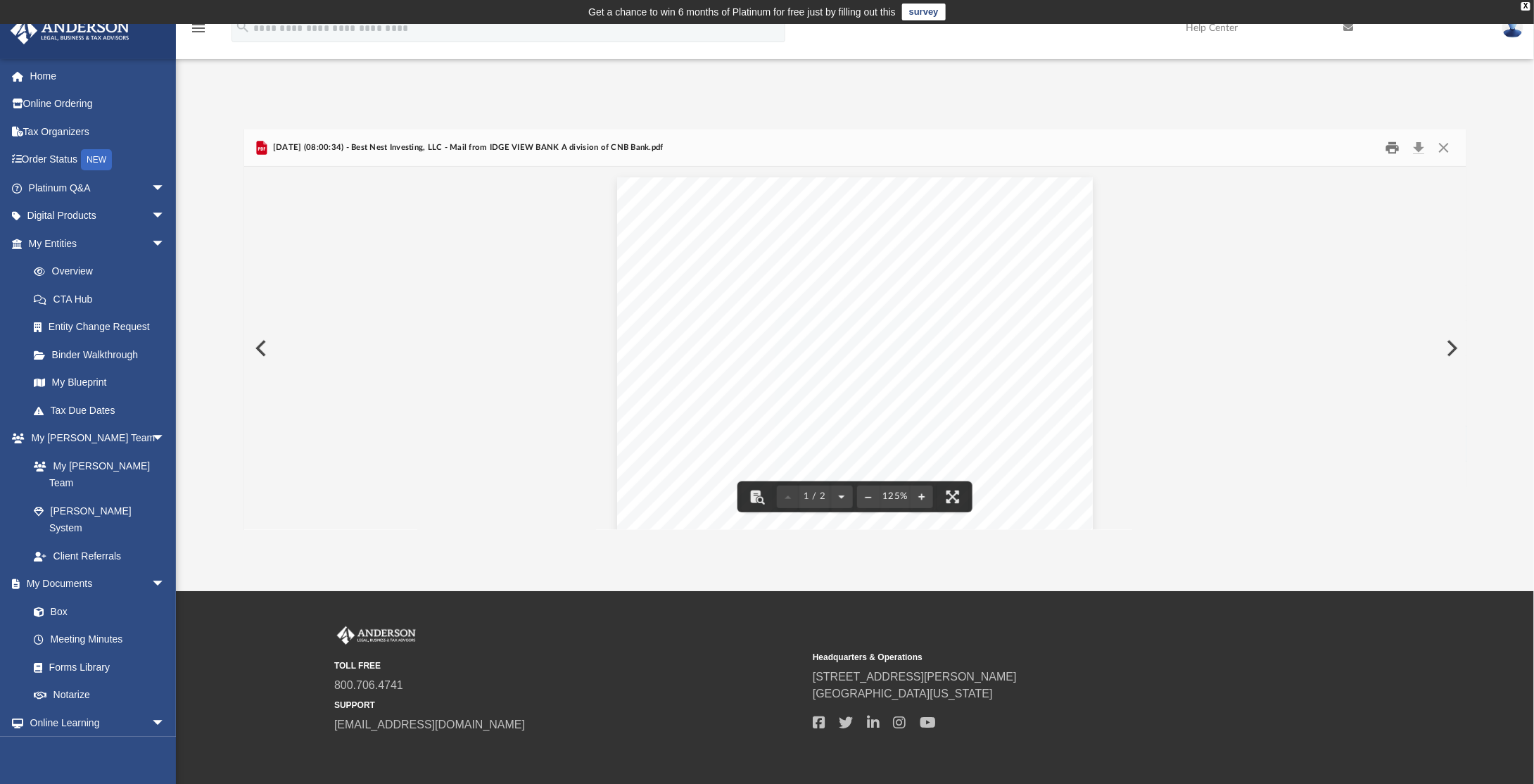
click at [1392, 147] on button "Print" at bounding box center [1392, 148] width 28 height 22
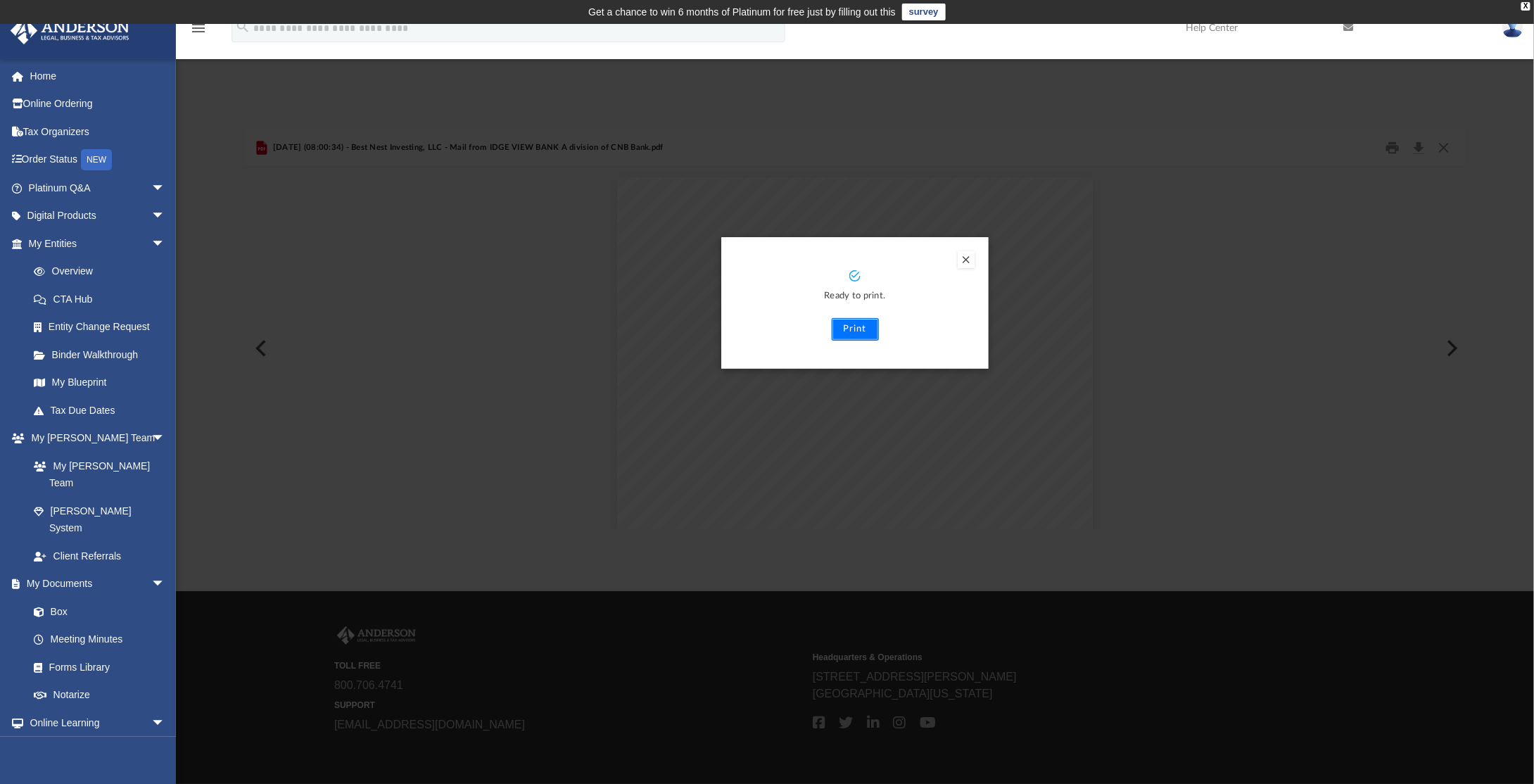
click at [845, 329] on button "Print" at bounding box center [856, 329] width 47 height 22
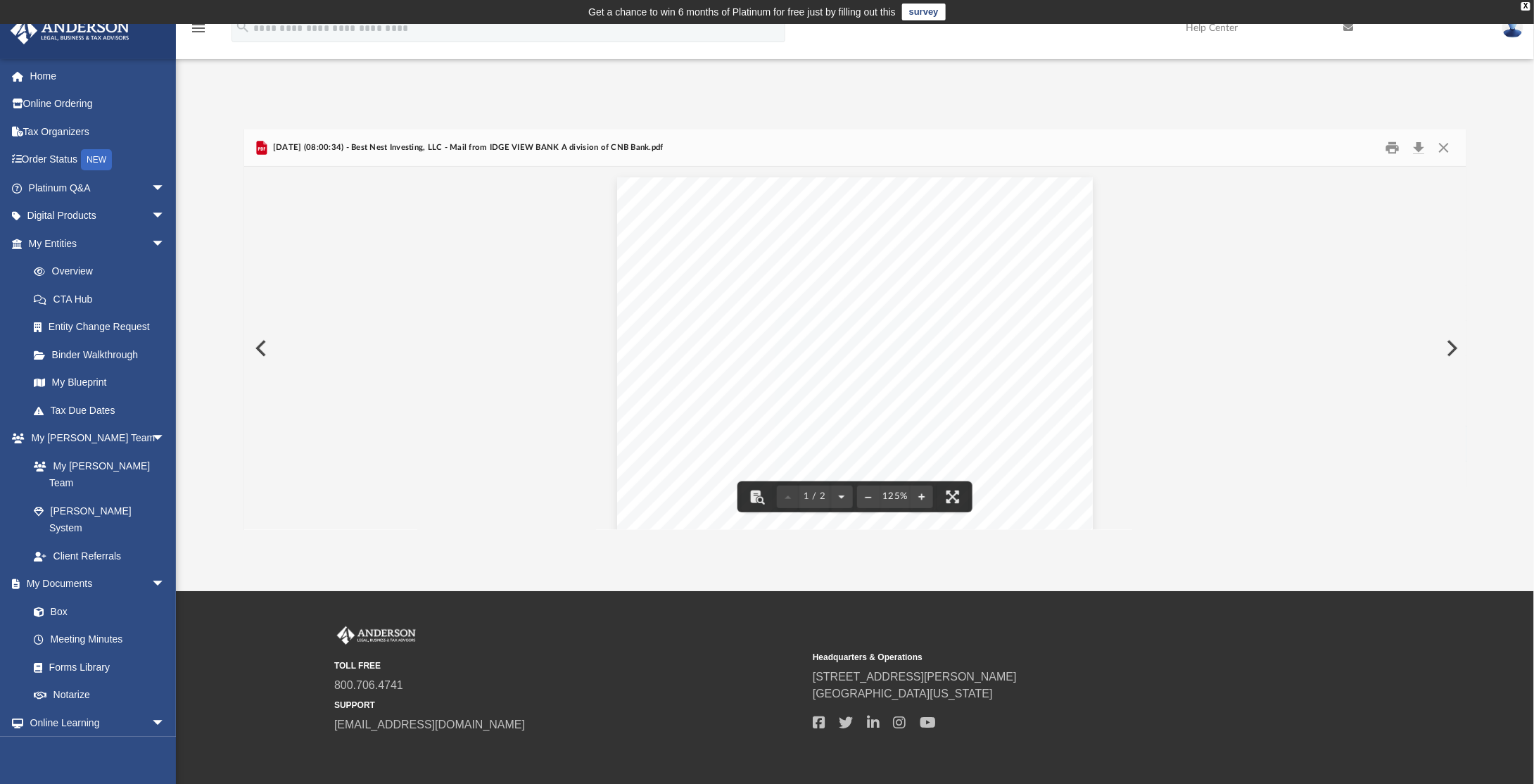
click at [978, 68] on div "App lisawolters@hotmail.com Sign Out lisawolters@hotmail.com Home Online Orderi…" at bounding box center [767, 307] width 1534 height 567
click at [1450, 143] on button "Close" at bounding box center [1444, 148] width 25 height 22
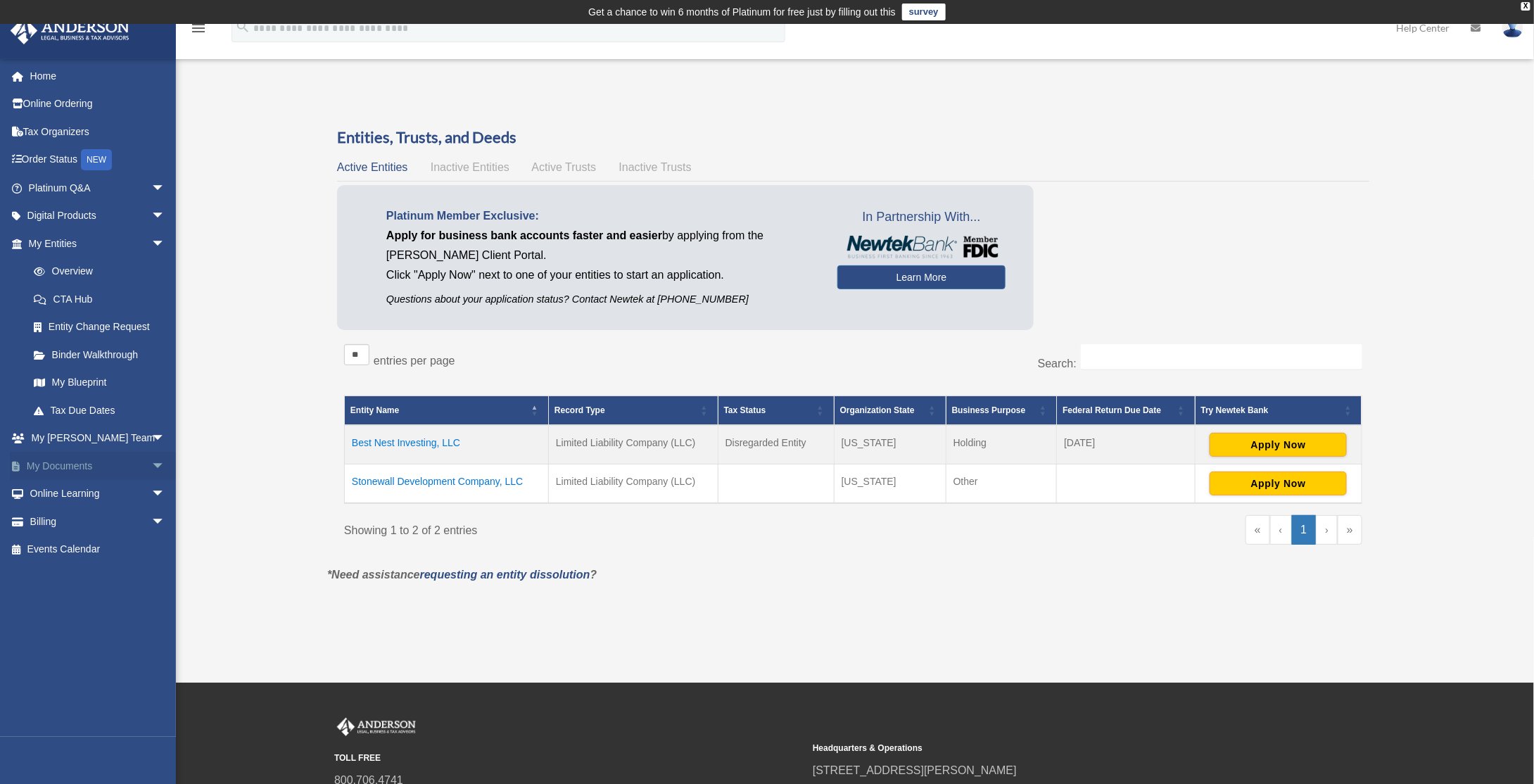
click at [151, 468] on span "arrow_drop_down" at bounding box center [165, 466] width 28 height 29
click at [73, 490] on link "Box" at bounding box center [103, 493] width 167 height 28
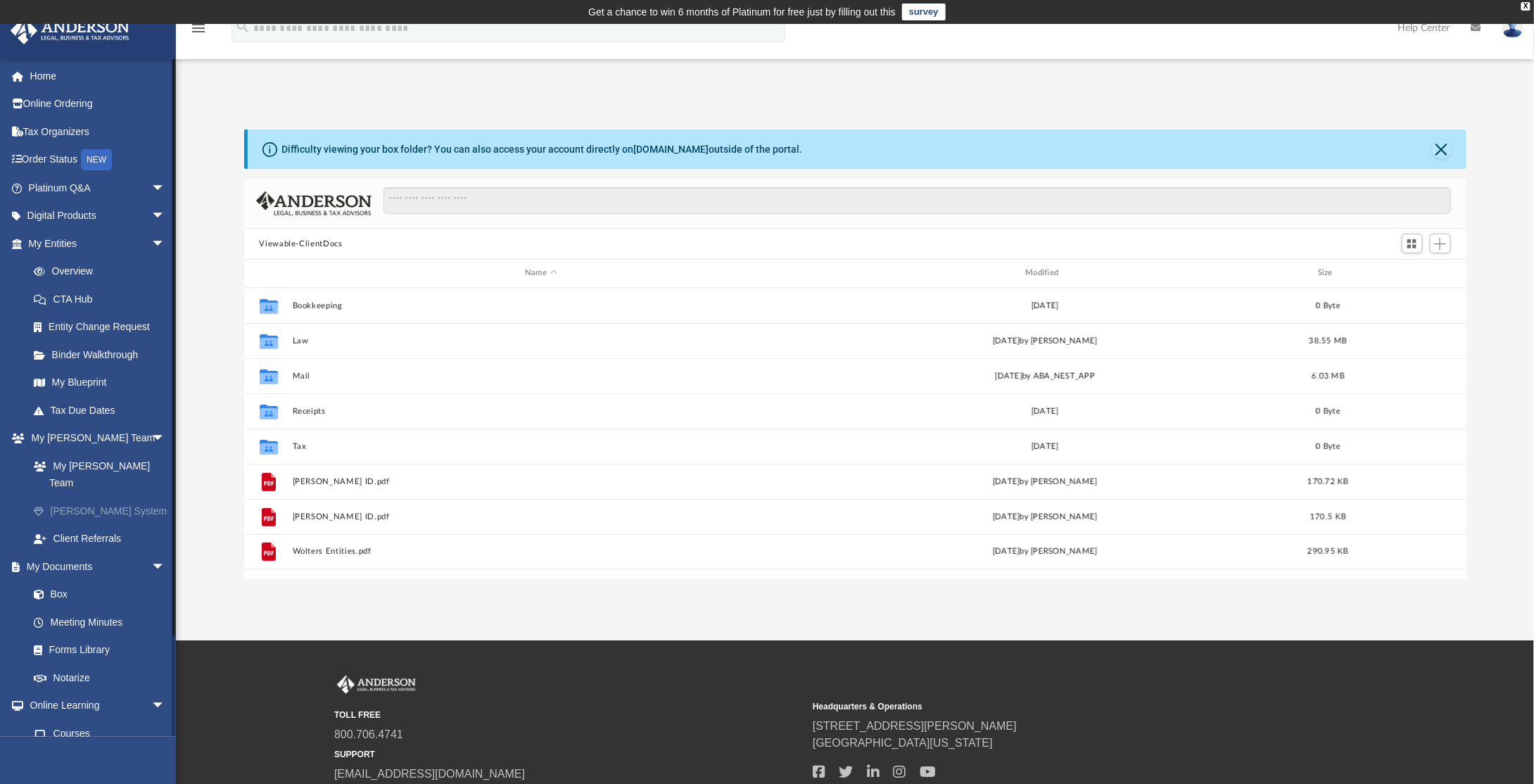
scroll to position [309, 1212]
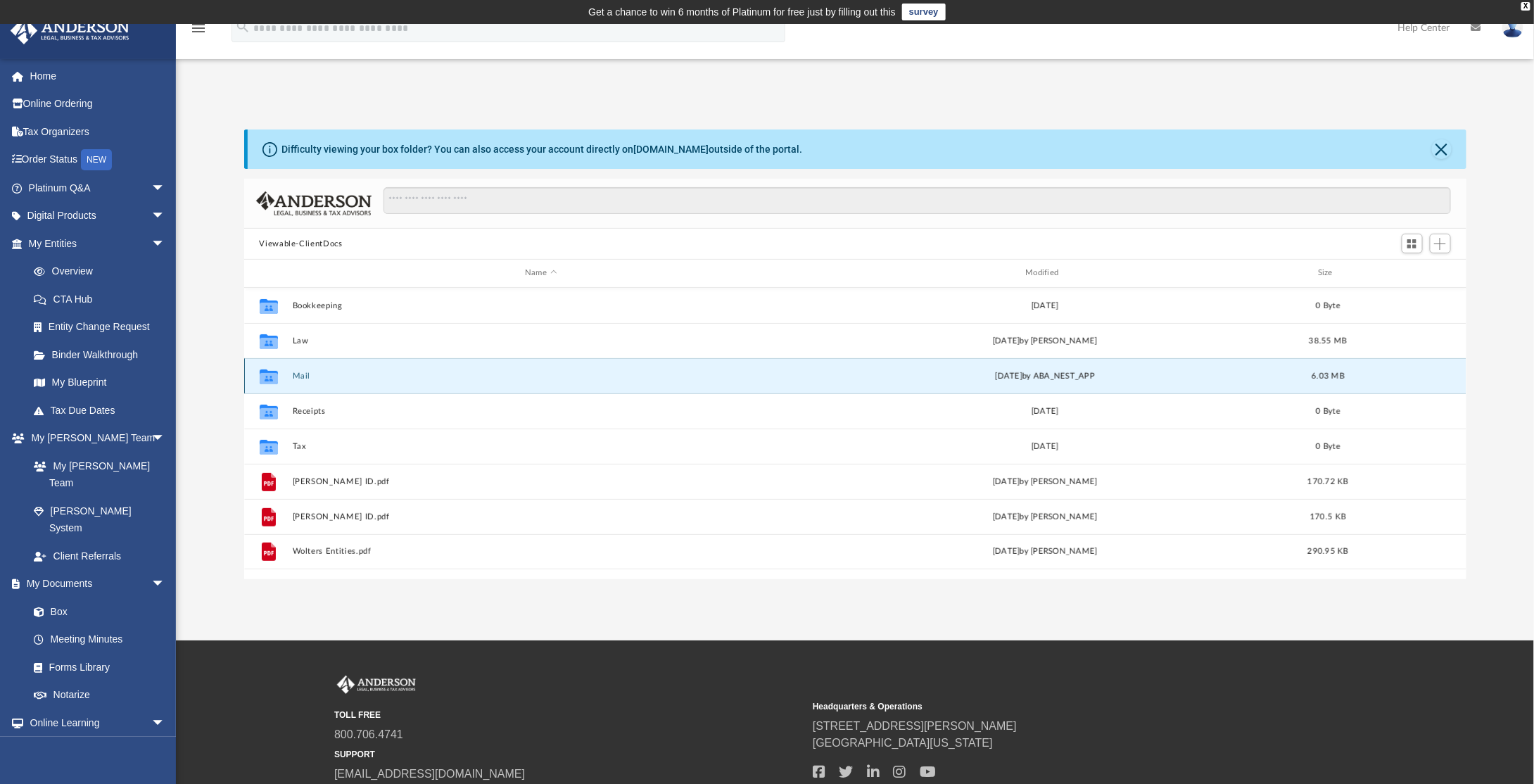
click at [298, 373] on button "Mail" at bounding box center [541, 375] width 498 height 9
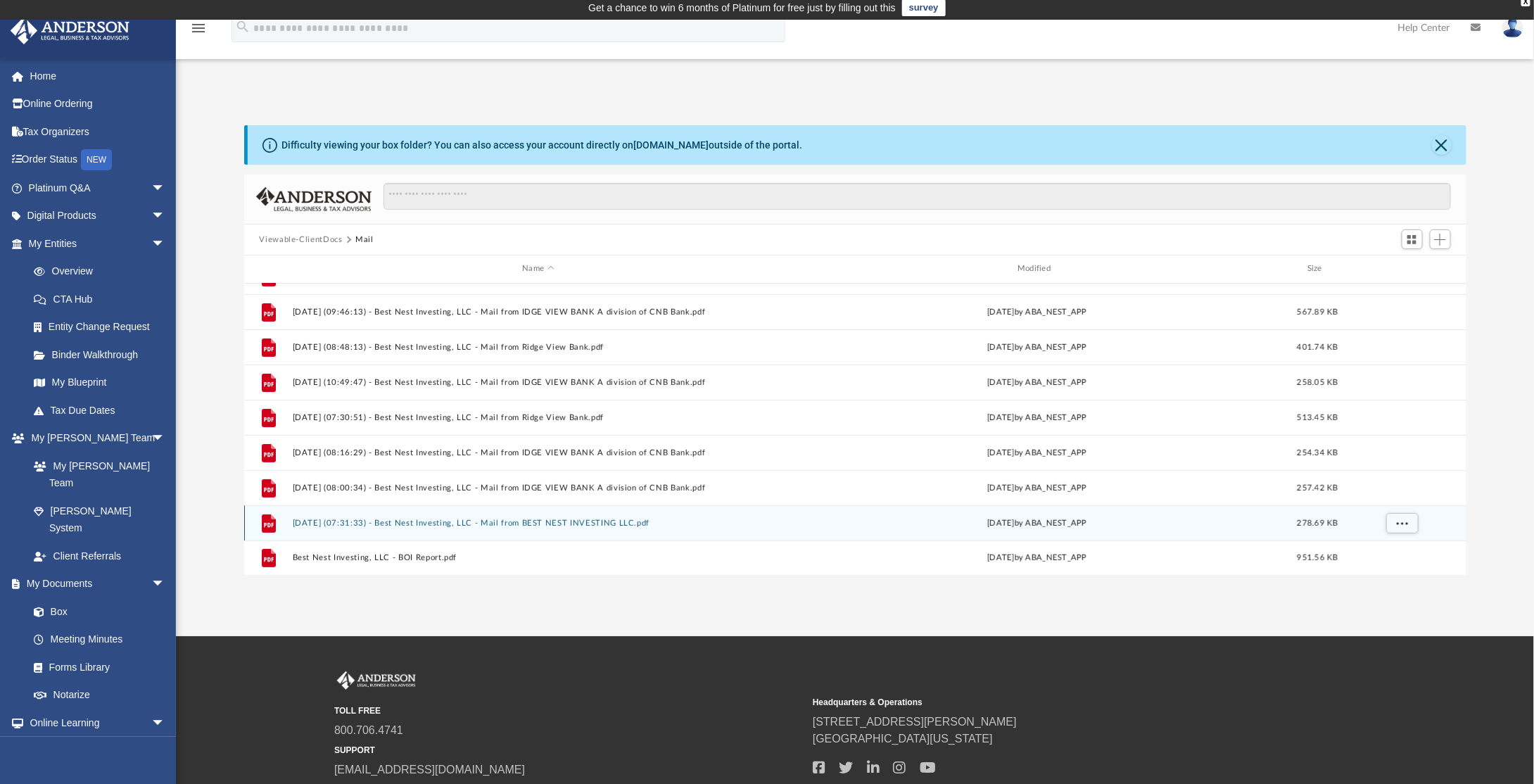
scroll to position [0, 0]
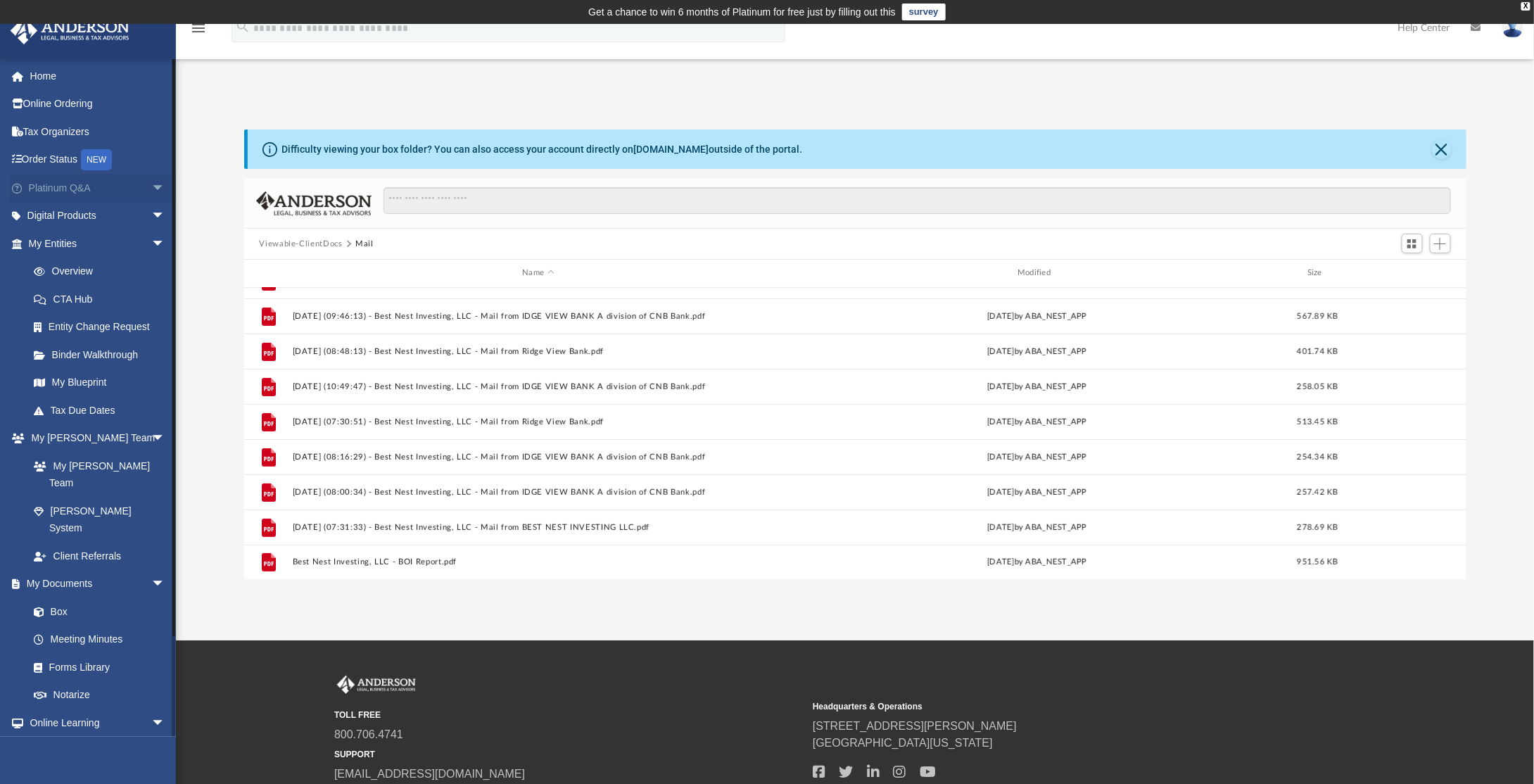
click at [79, 186] on link "Platinum Q&A arrow_drop_down" at bounding box center [99, 188] width 177 height 28
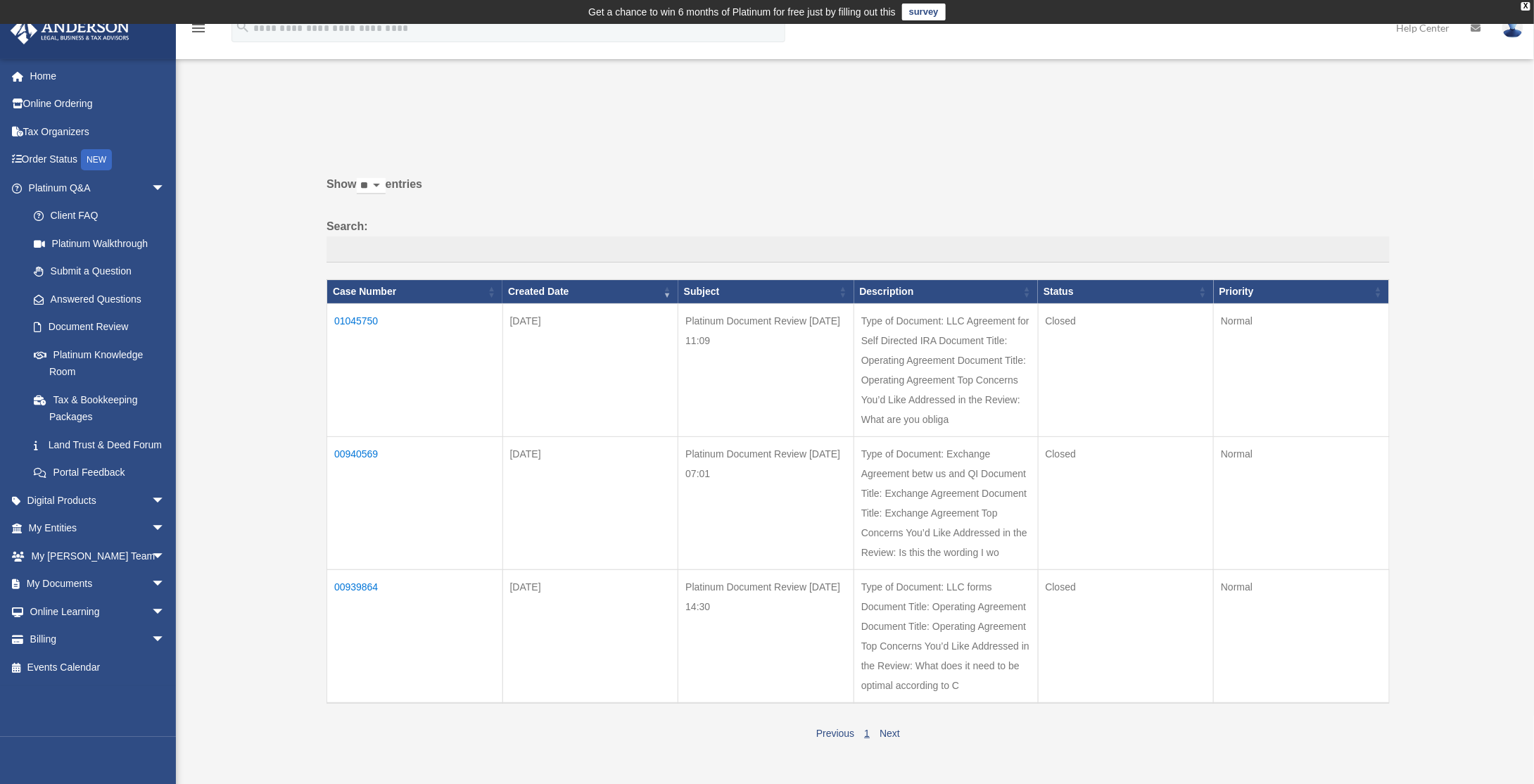
click at [363, 583] on td "00939864" at bounding box center [415, 636] width 176 height 134
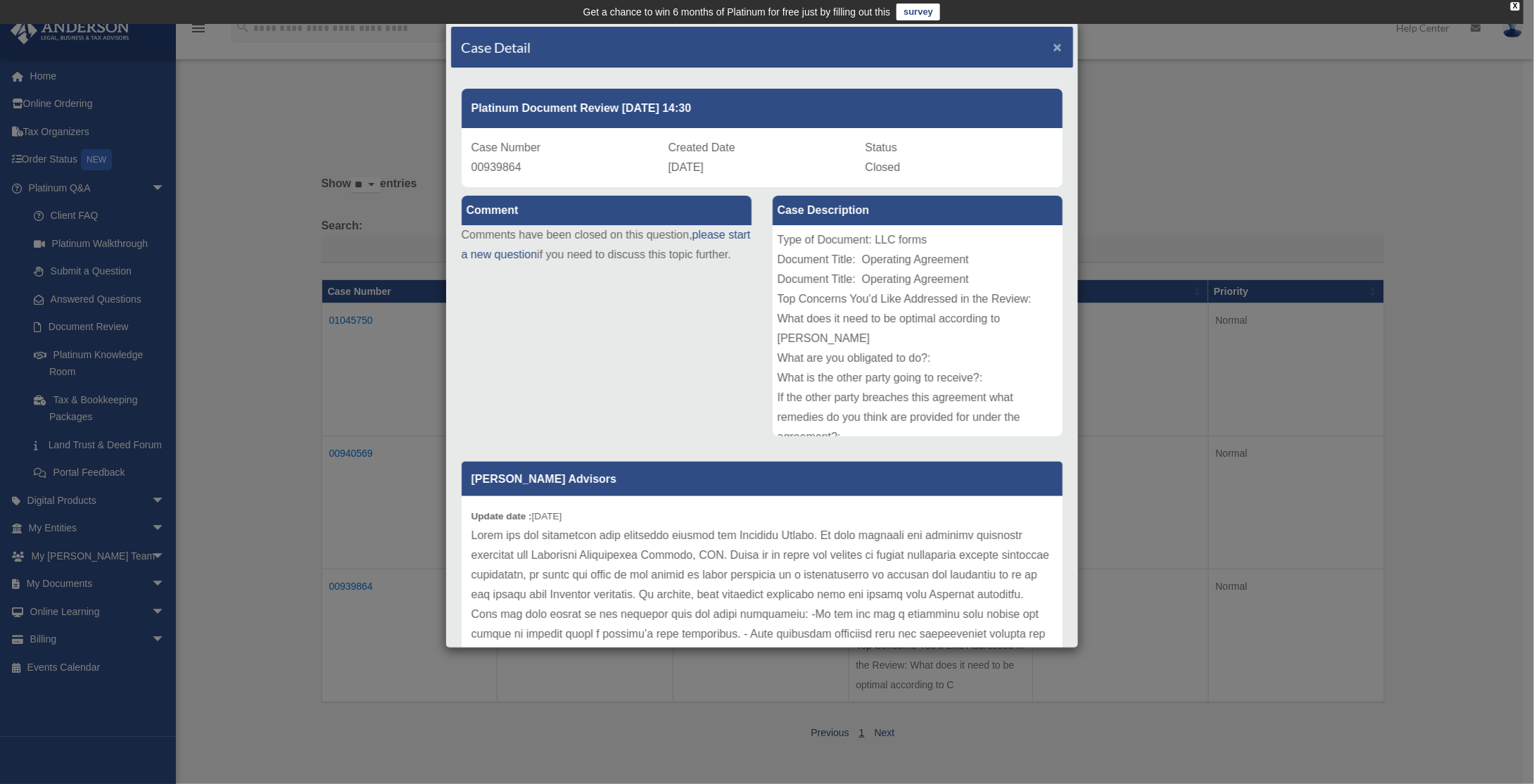
click at [1053, 45] on span "×" at bounding box center [1058, 47] width 9 height 16
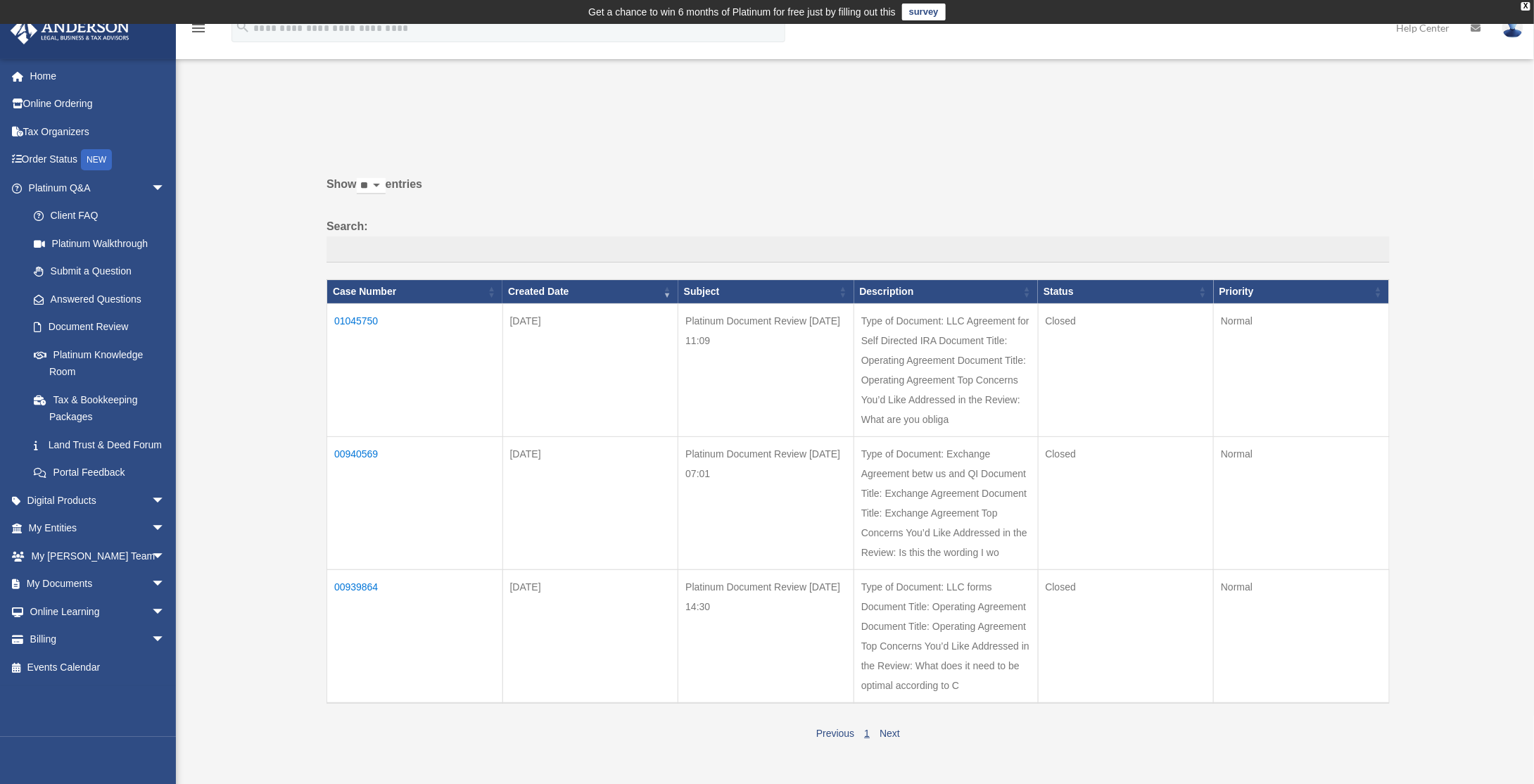
click at [358, 582] on td "00939864" at bounding box center [415, 636] width 176 height 134
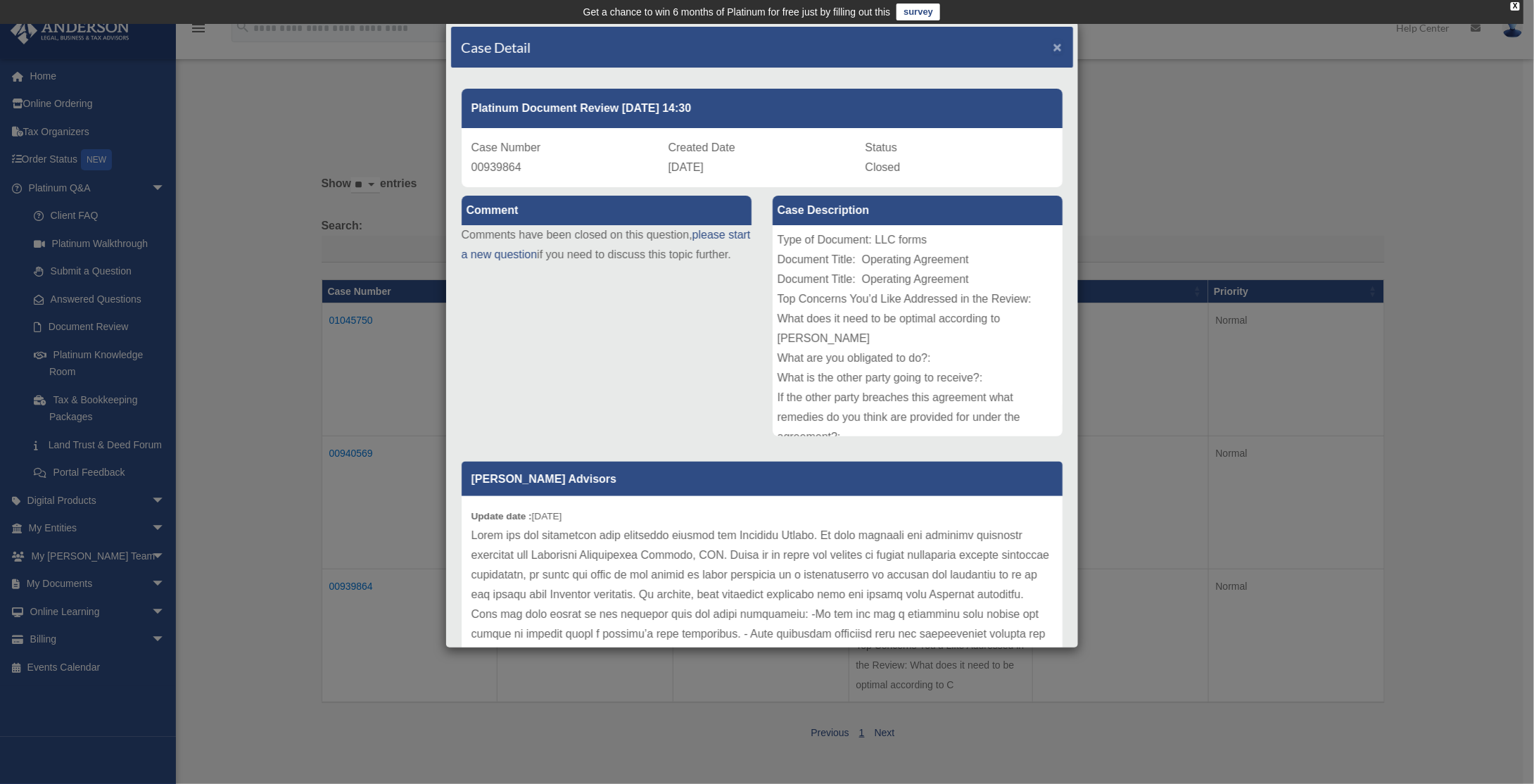
click at [1053, 47] on span "×" at bounding box center [1058, 47] width 9 height 16
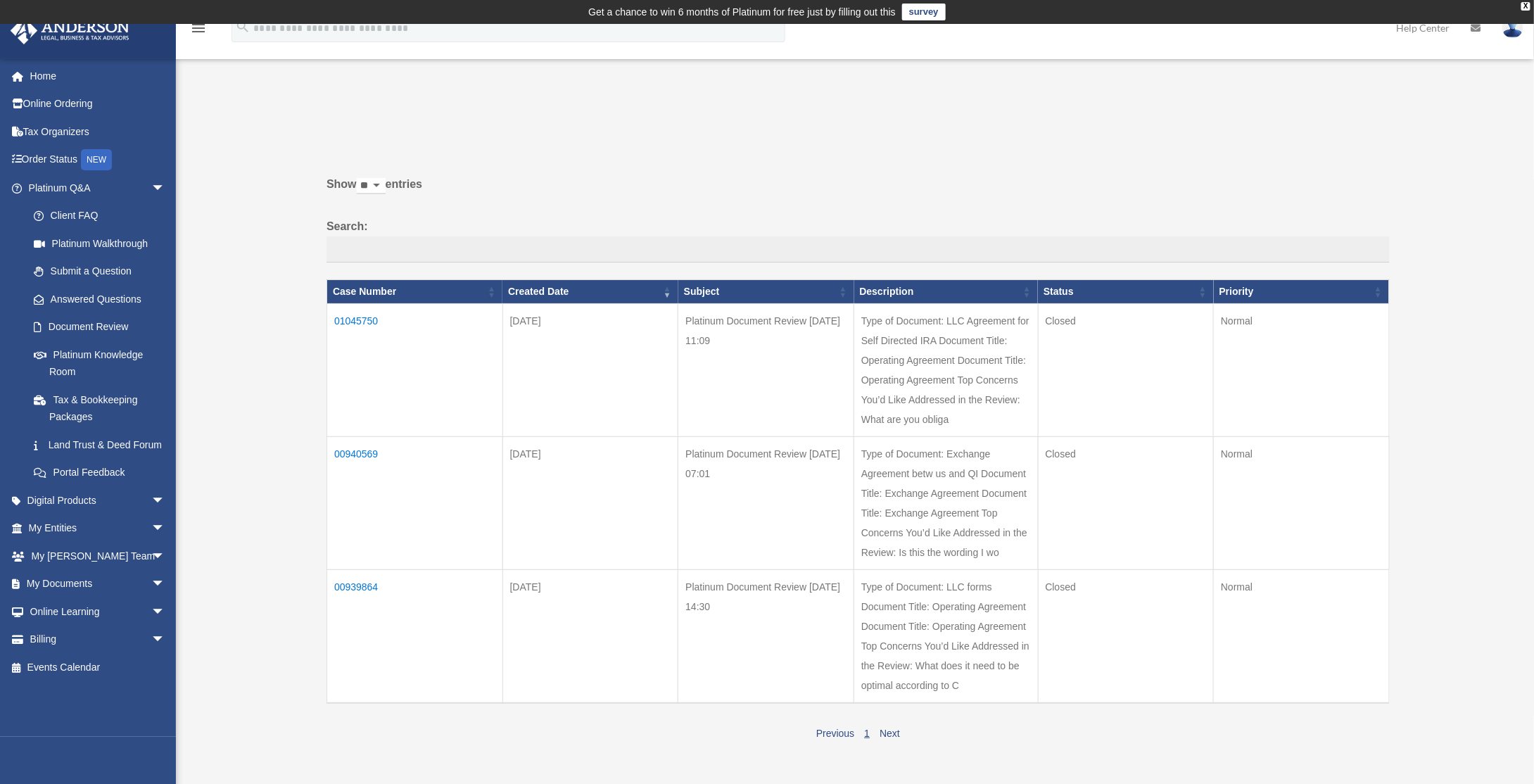
click at [347, 451] on td "00940569" at bounding box center [415, 502] width 176 height 133
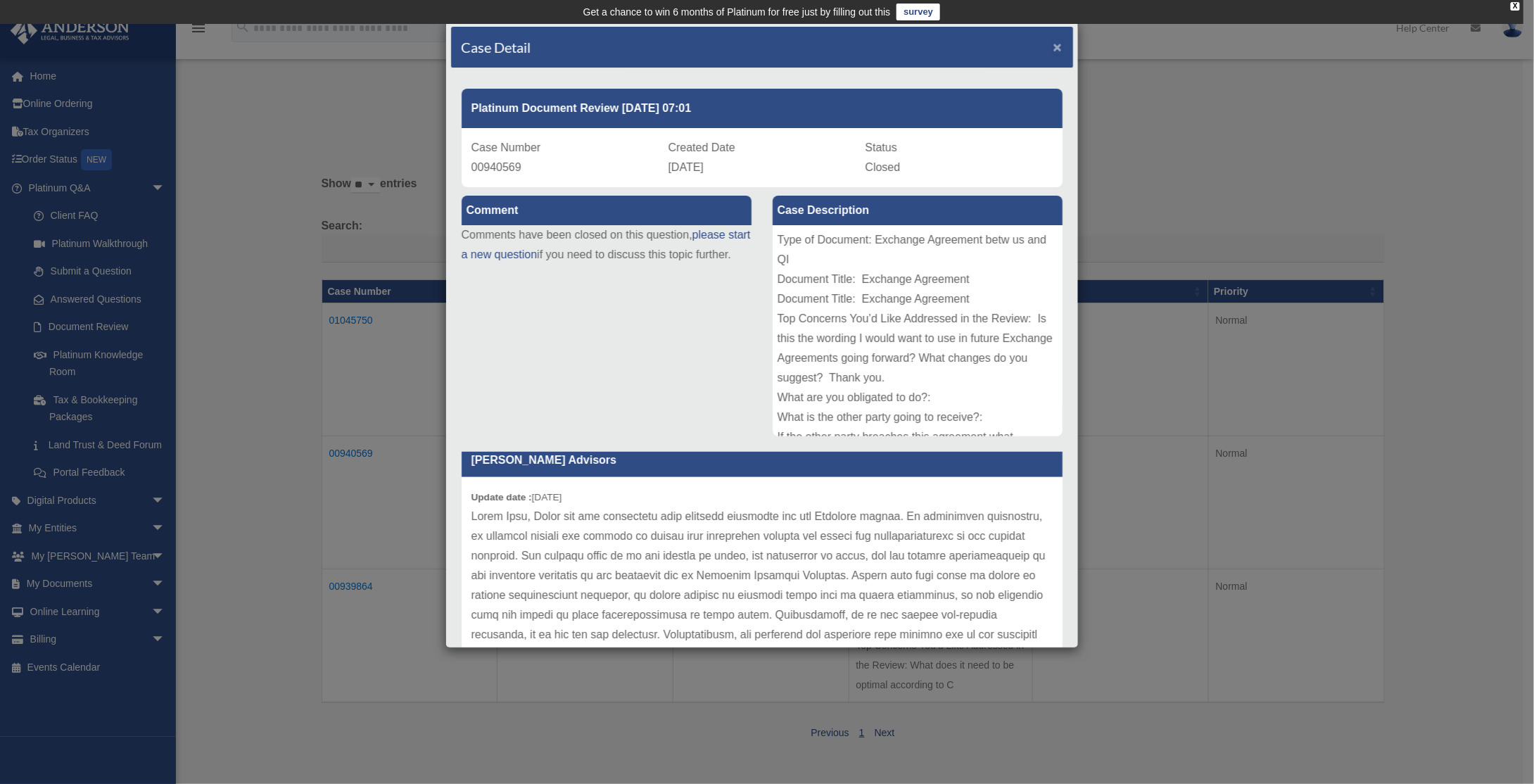
click at [1053, 45] on span "×" at bounding box center [1058, 47] width 9 height 16
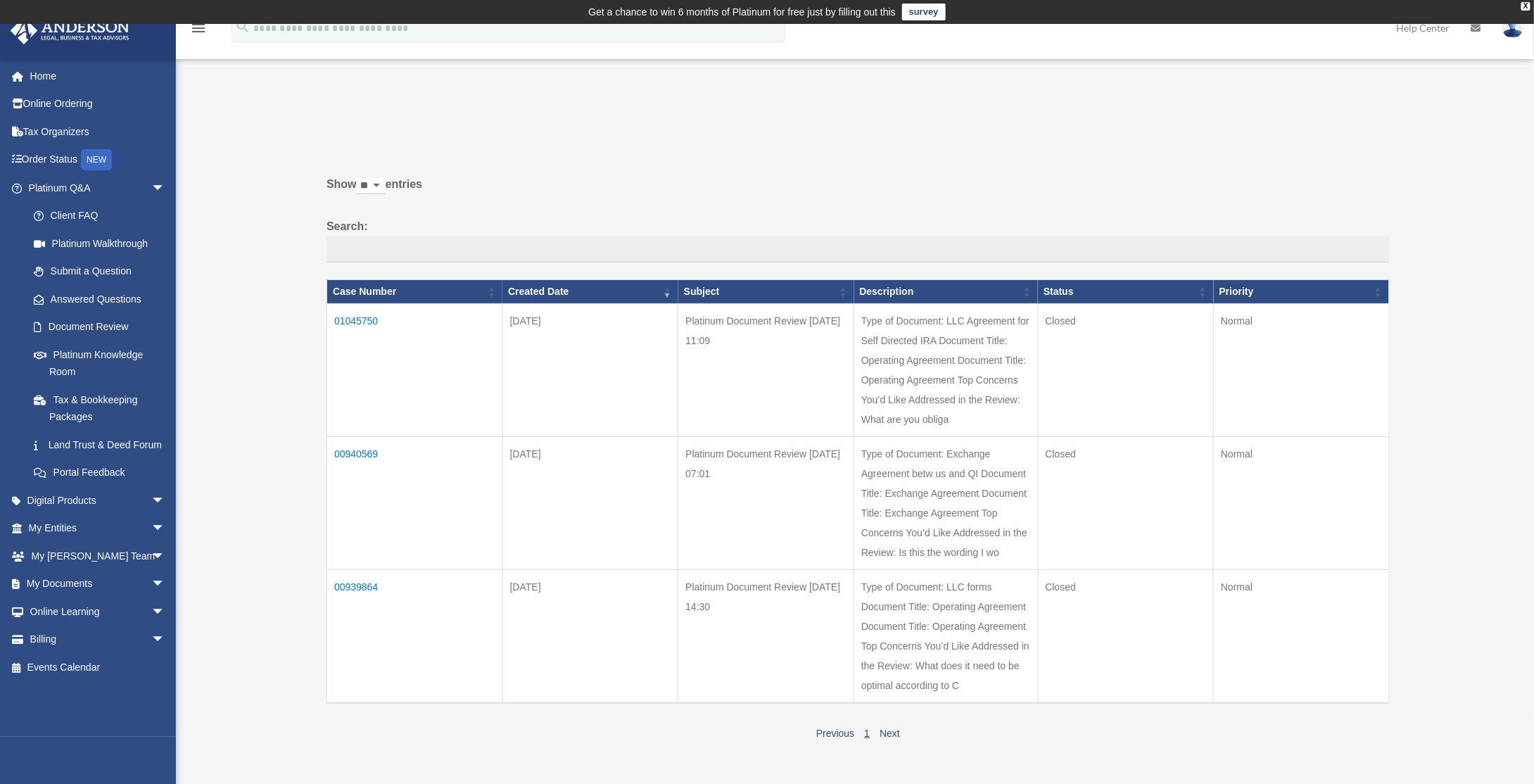
click at [355, 321] on td "01045750" at bounding box center [415, 370] width 176 height 133
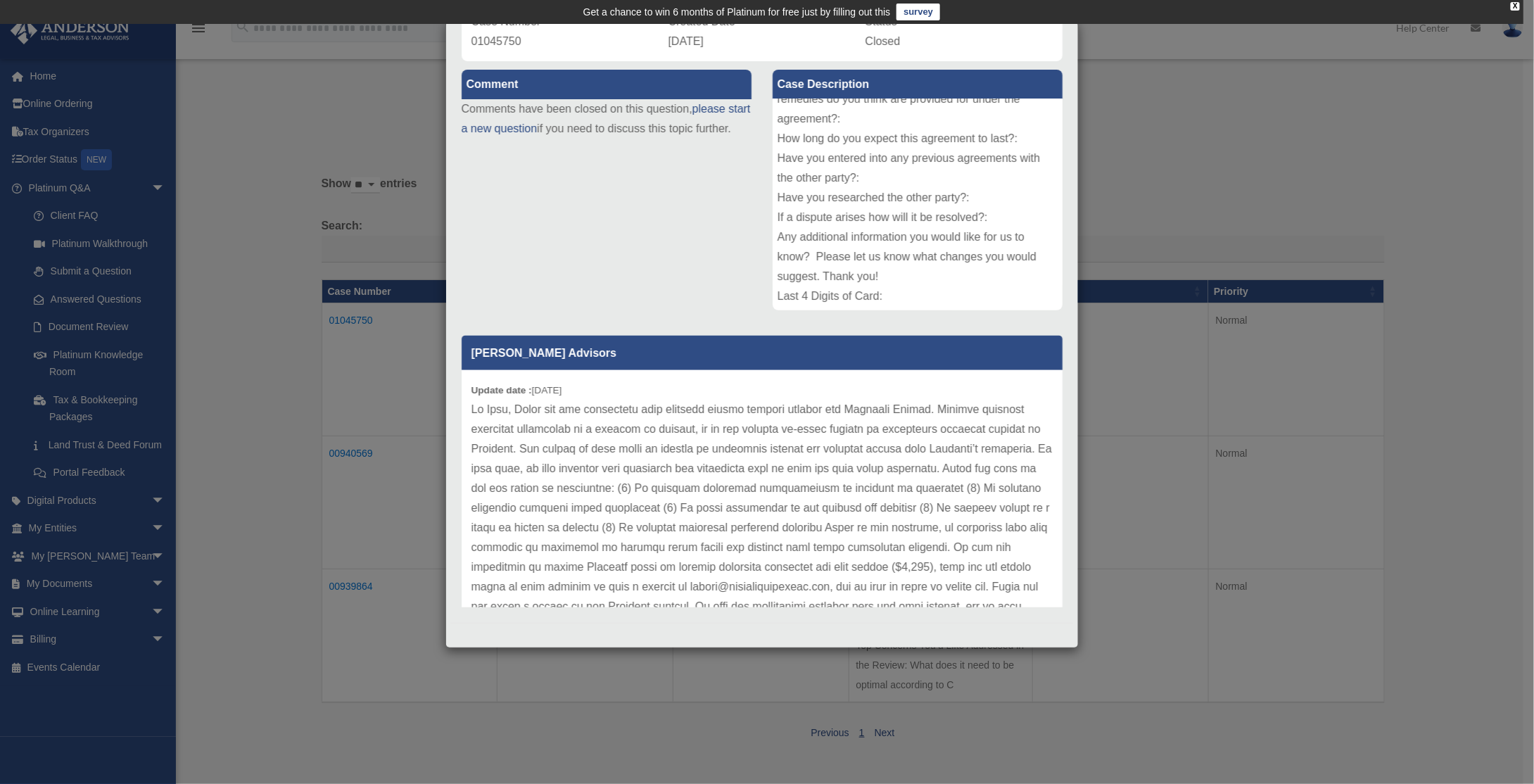
drag, startPoint x: 1017, startPoint y: 47, endPoint x: 1094, endPoint y: 126, distance: 110.3
click at [1093, 125] on div "Case Detail × Platinum Document Review [DATE] 11:09 Case Number 01045750 Create…" at bounding box center [767, 392] width 1534 height 784
click at [1202, 144] on div "Case Detail × Platinum Document Review [DATE] 11:09 Case Number 01045750 Create…" at bounding box center [767, 392] width 1534 height 784
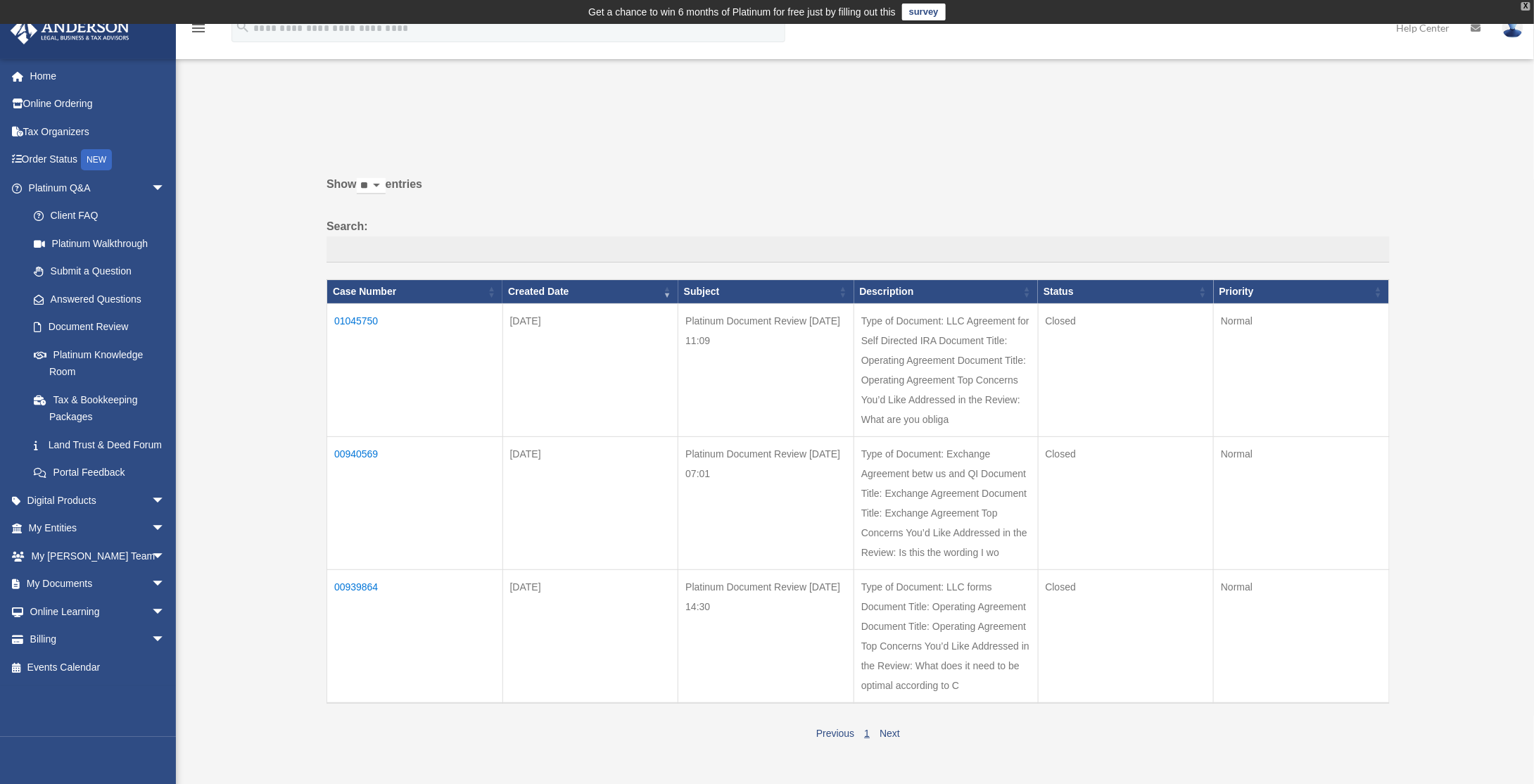
click at [1529, 6] on div "X" at bounding box center [1526, 6] width 9 height 9
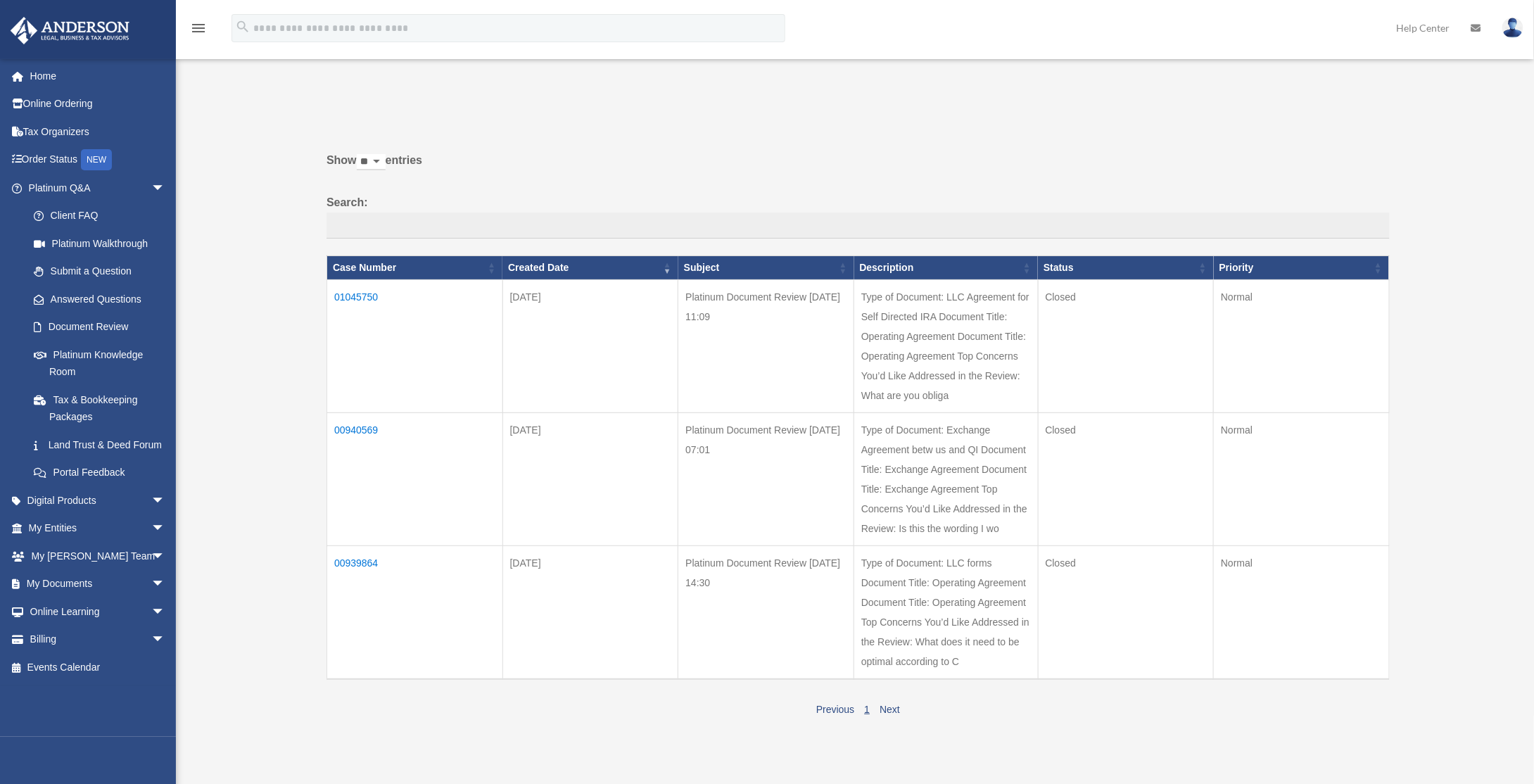
click at [358, 287] on td "01045750" at bounding box center [415, 345] width 176 height 133
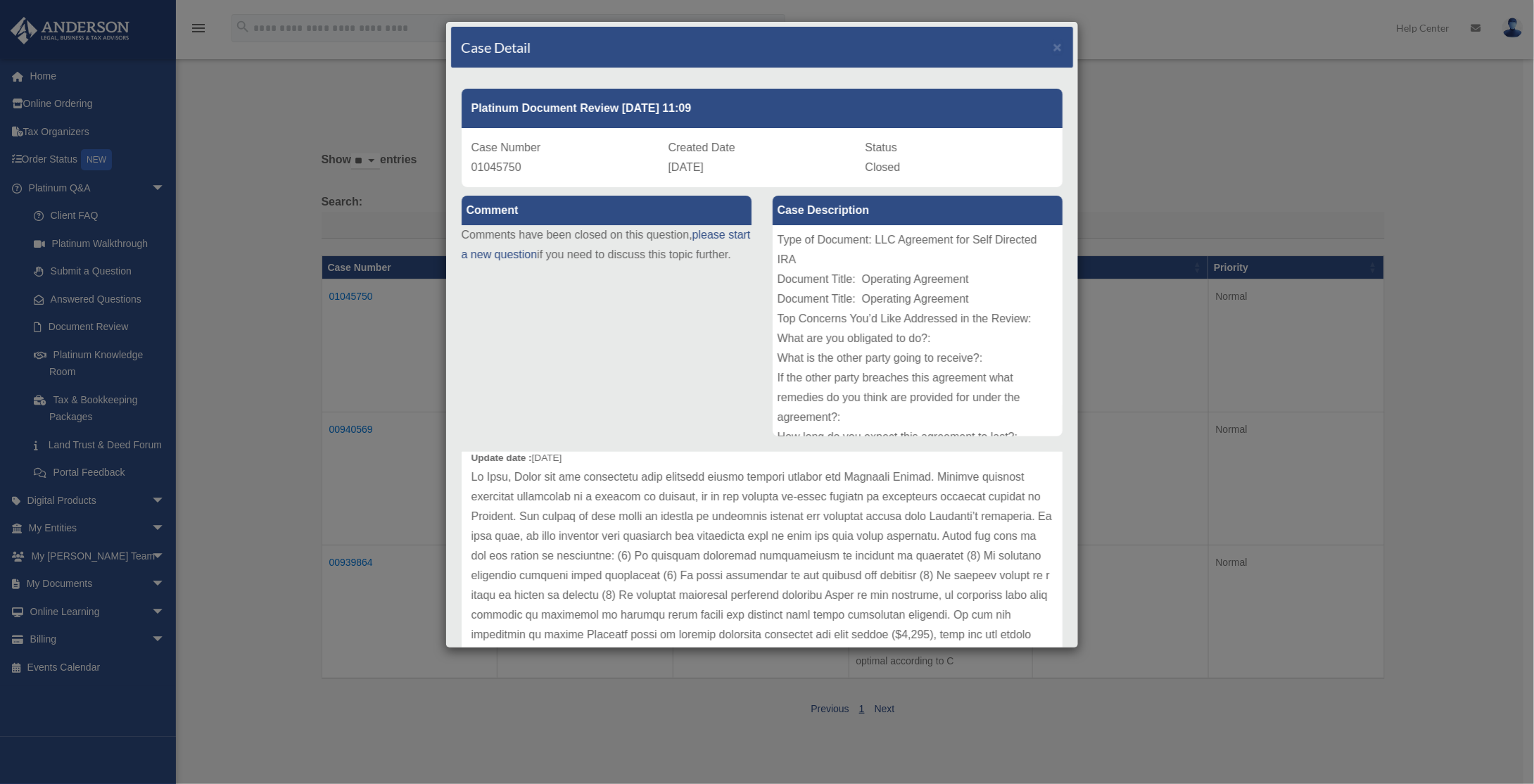
scroll to position [70, 0]
click at [1500, 31] on div "Case Detail × Platinum Document Review [DATE] 11:09 Case Number 01045750 Create…" at bounding box center [767, 392] width 1534 height 784
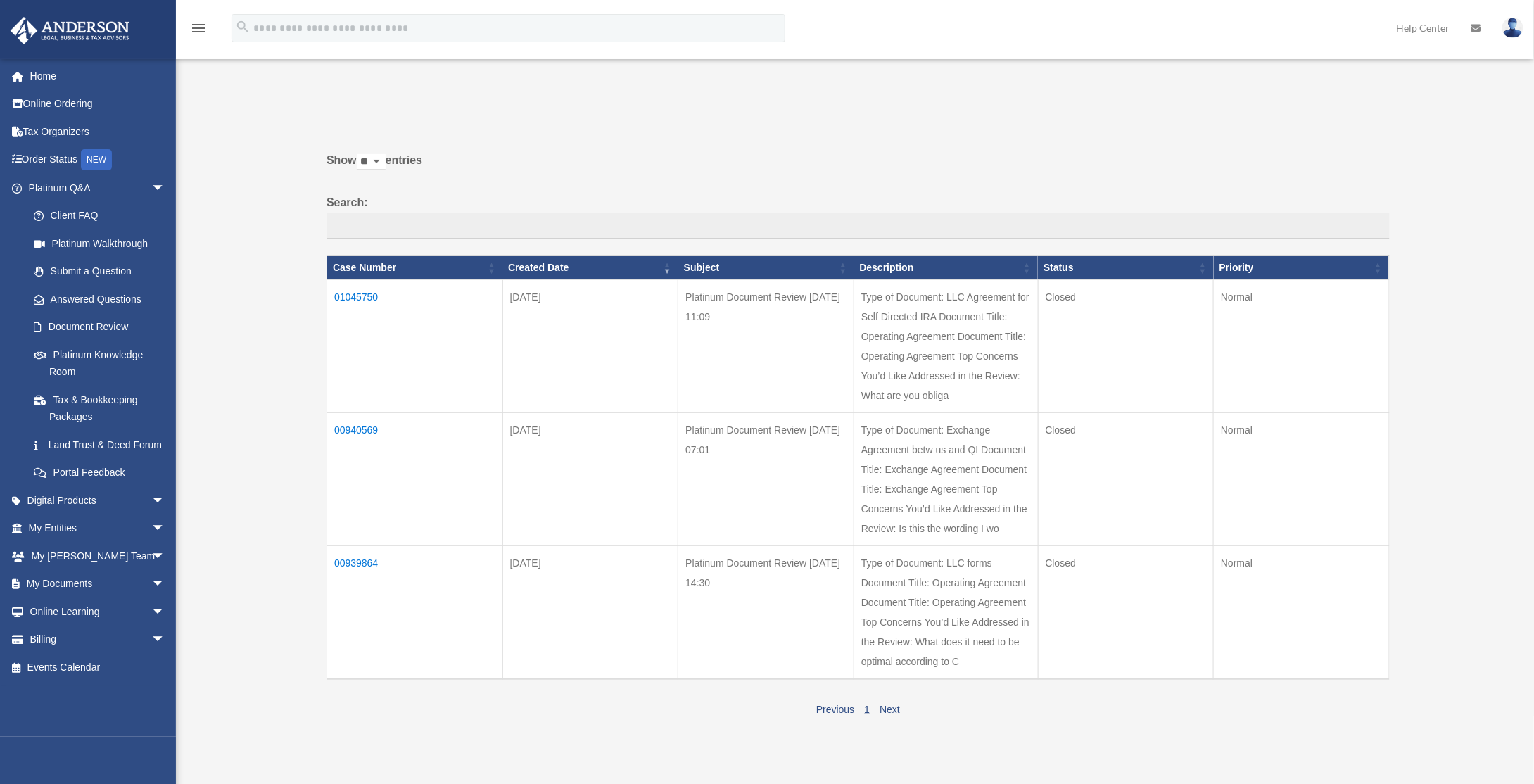
click at [1513, 31] on img at bounding box center [1512, 27] width 21 height 20
click at [1266, 124] on link "Logout" at bounding box center [1302, 123] width 141 height 29
